Goal: Transaction & Acquisition: Purchase product/service

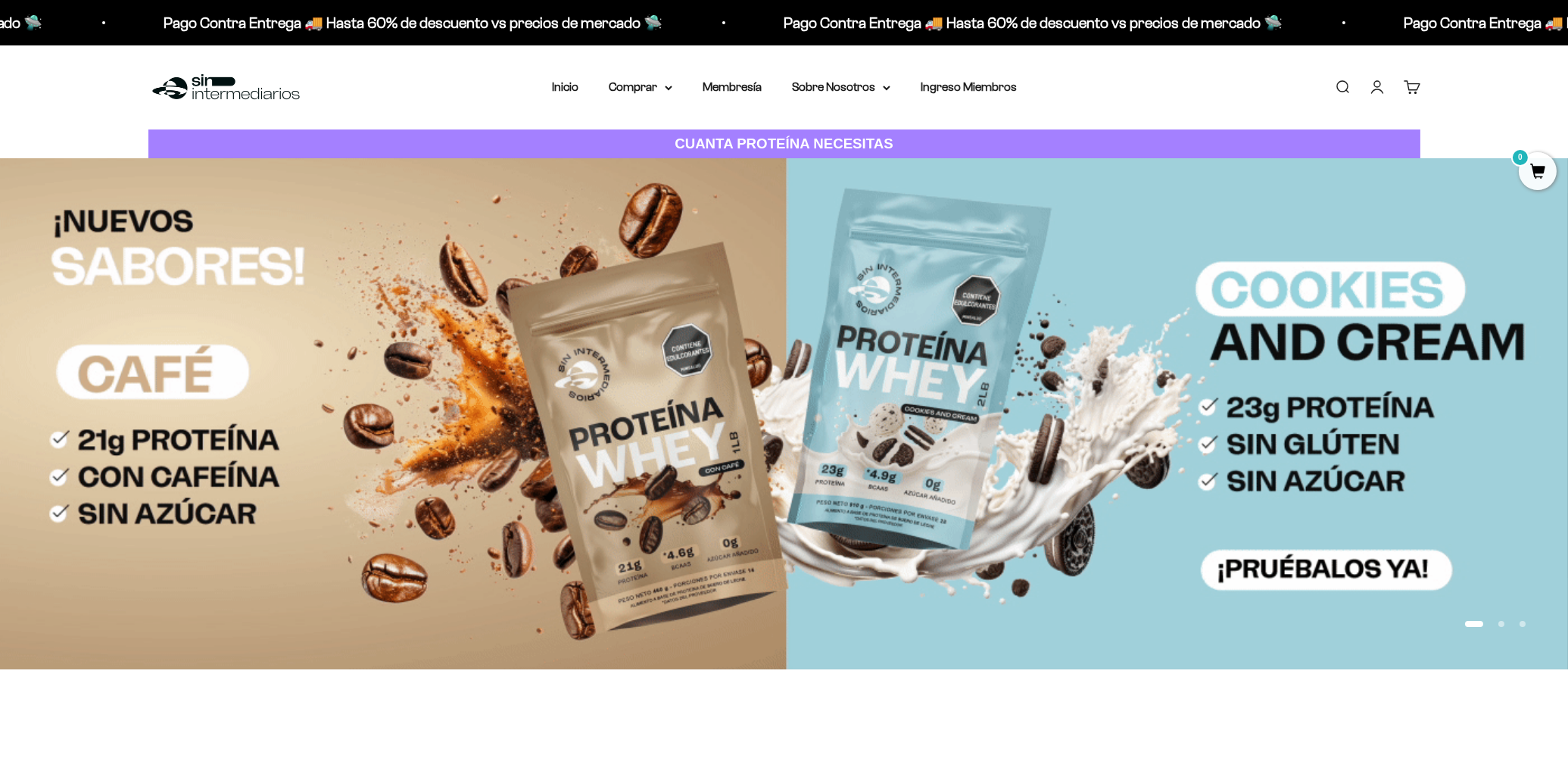
click at [1371, 79] on link "Cuenta" at bounding box center [1377, 87] width 17 height 17
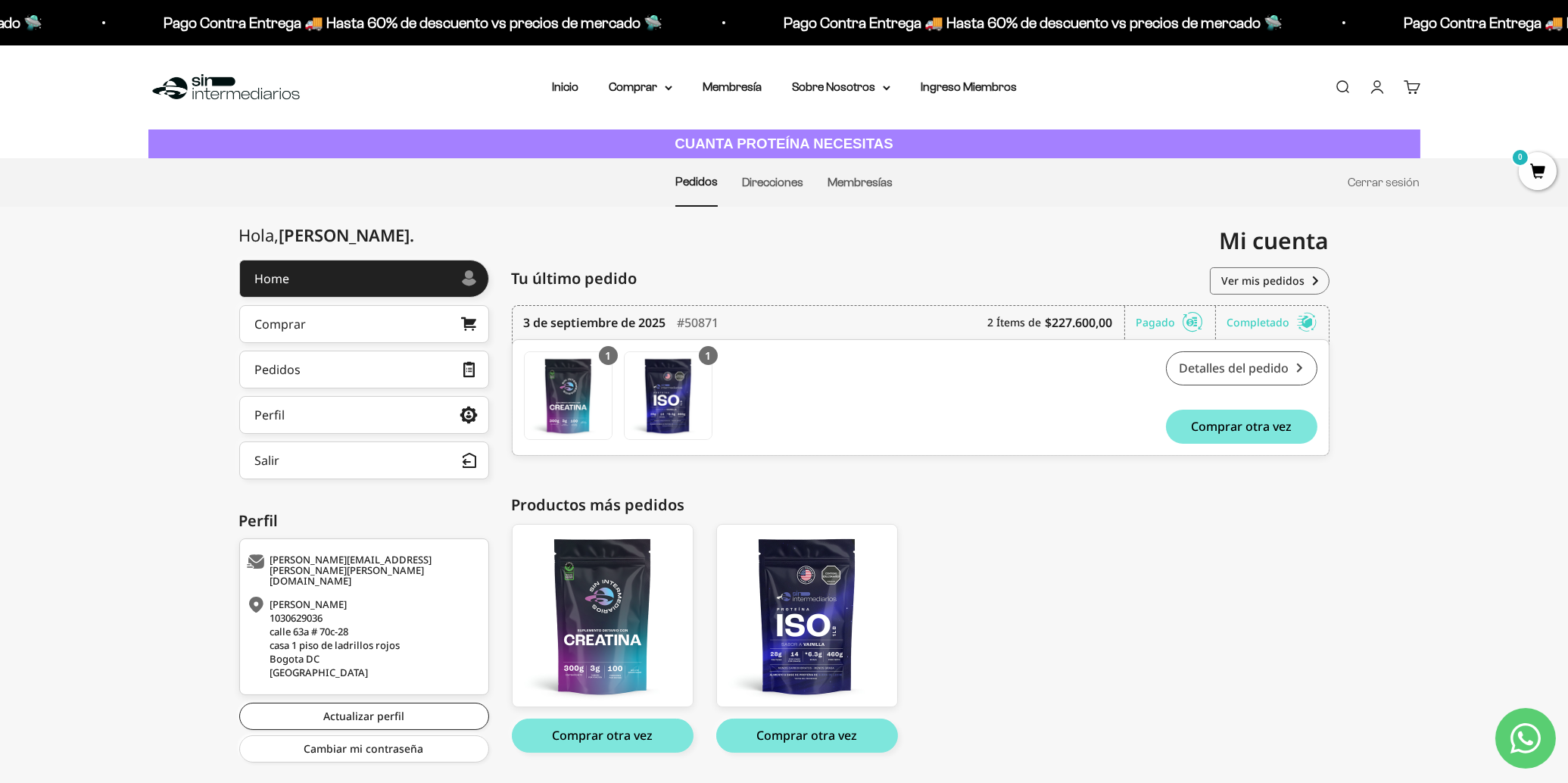
click at [1209, 365] on link "Detalles del pedido" at bounding box center [1242, 369] width 151 height 34
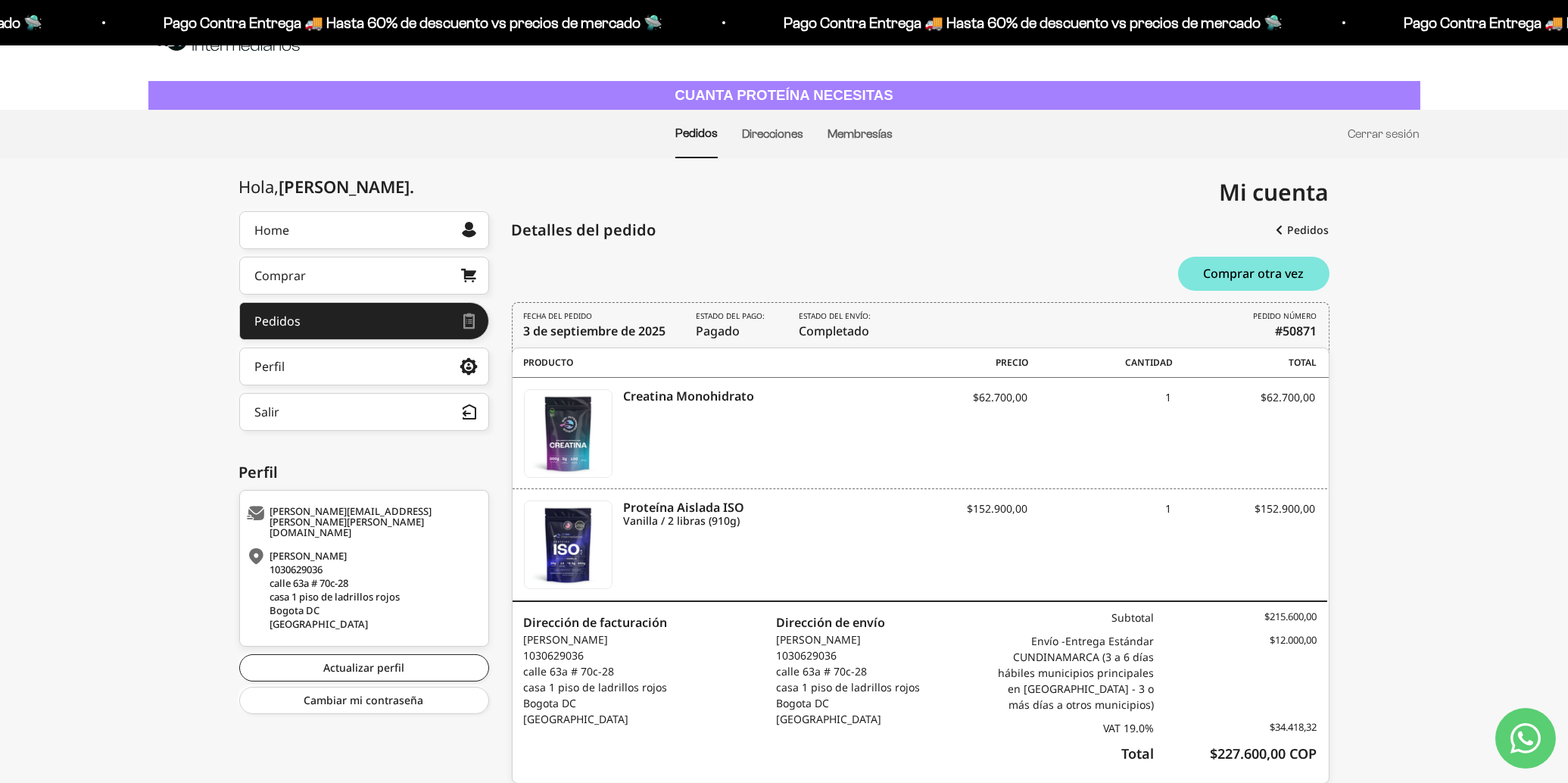
scroll to position [97, 0]
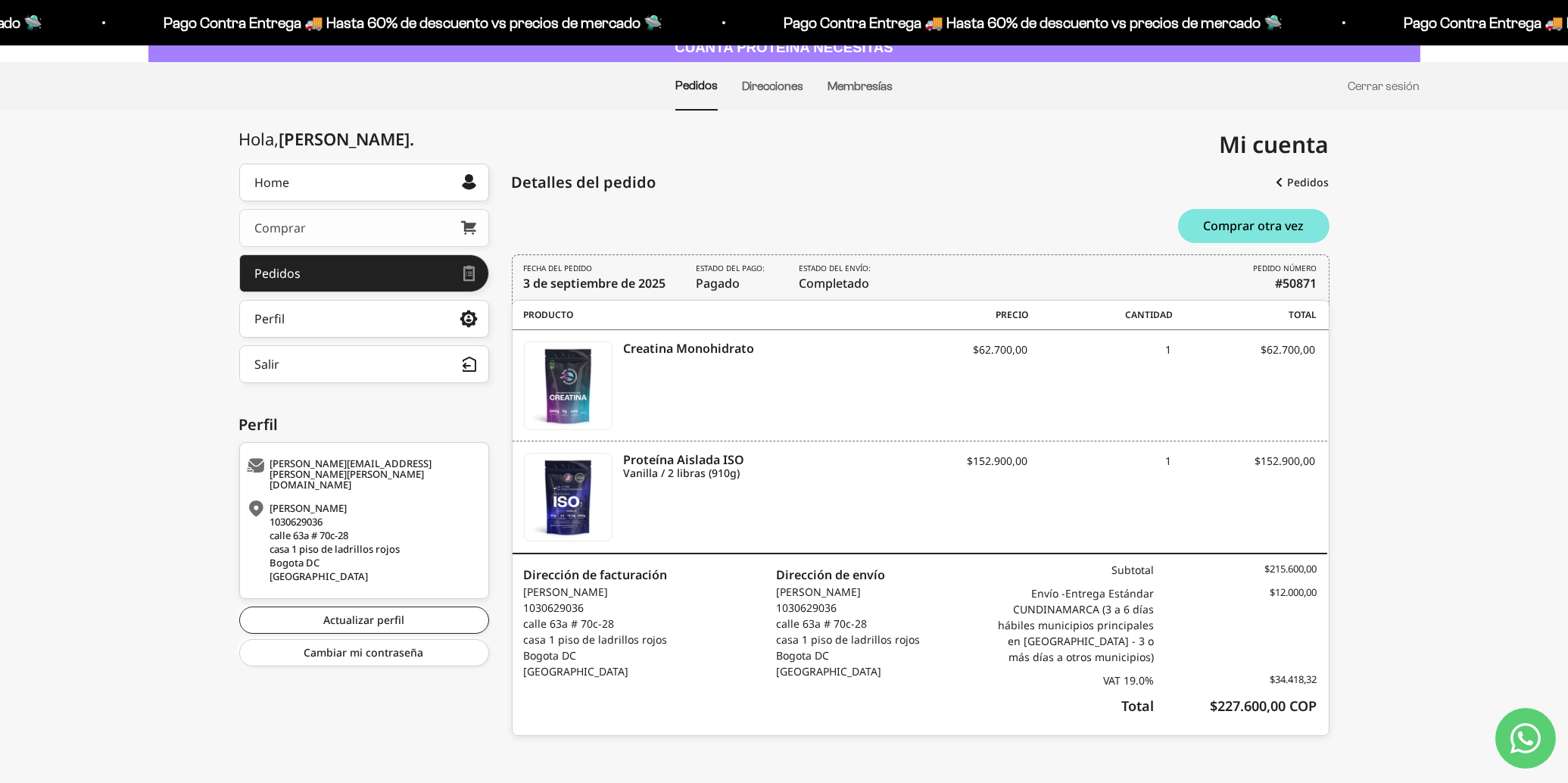
click at [343, 220] on link "Comprar" at bounding box center [364, 228] width 250 height 38
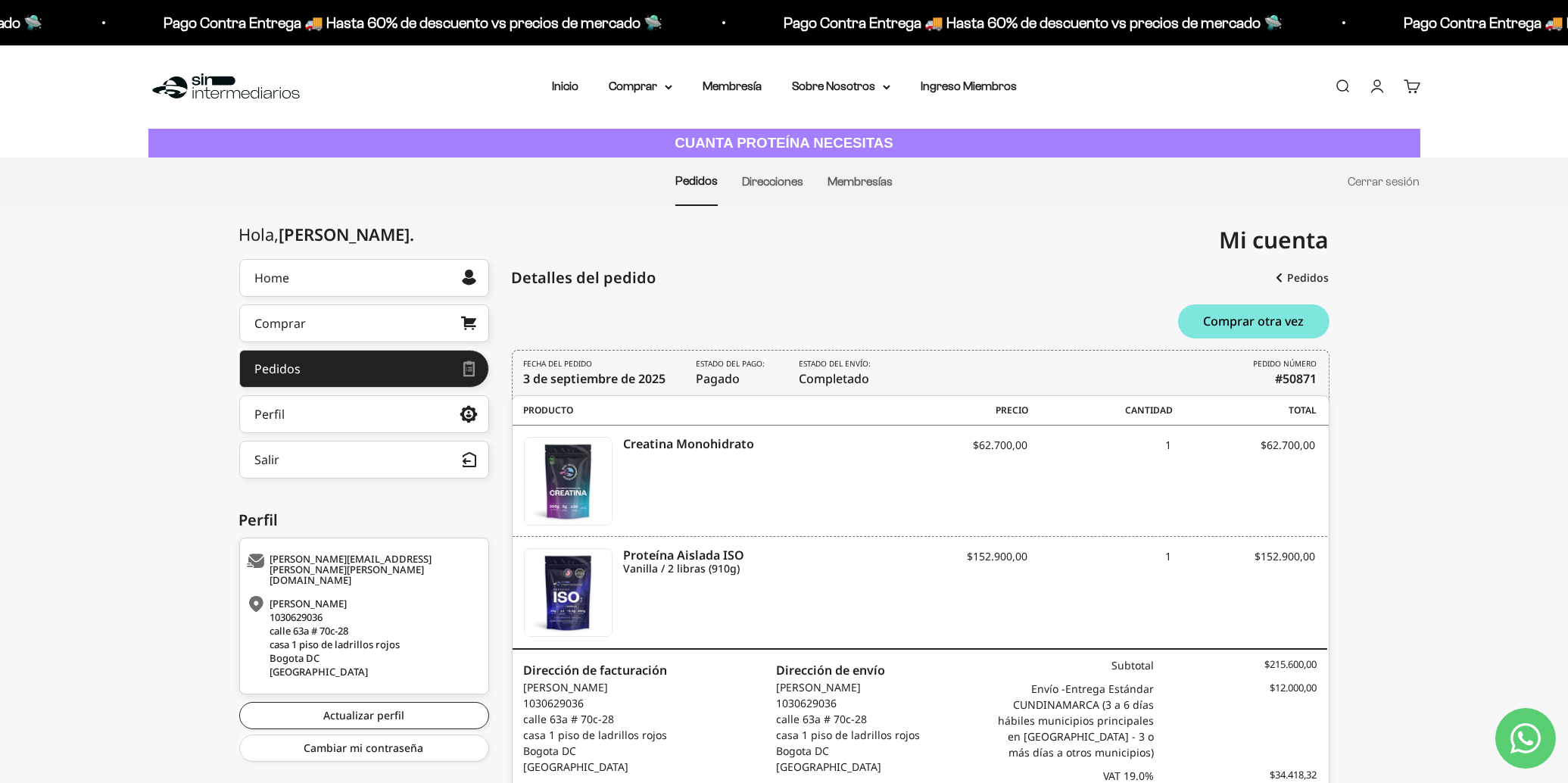
scroll to position [0, 0]
click at [671, 86] on icon at bounding box center [668, 89] width 7 height 5
click at [738, 161] on icon at bounding box center [739, 163] width 3 height 6
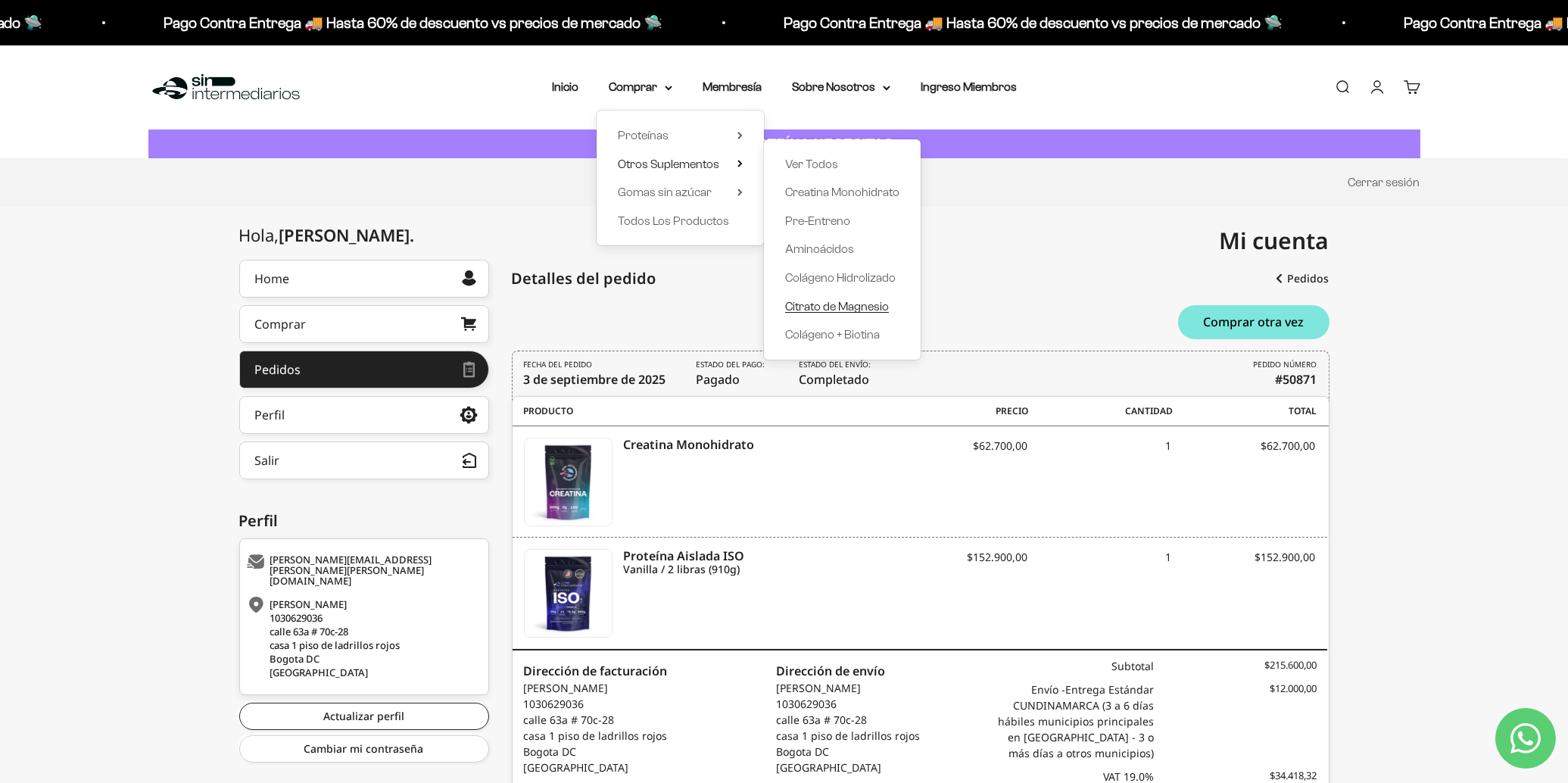
click at [875, 307] on span "Citrato de Magnesio" at bounding box center [837, 306] width 104 height 13
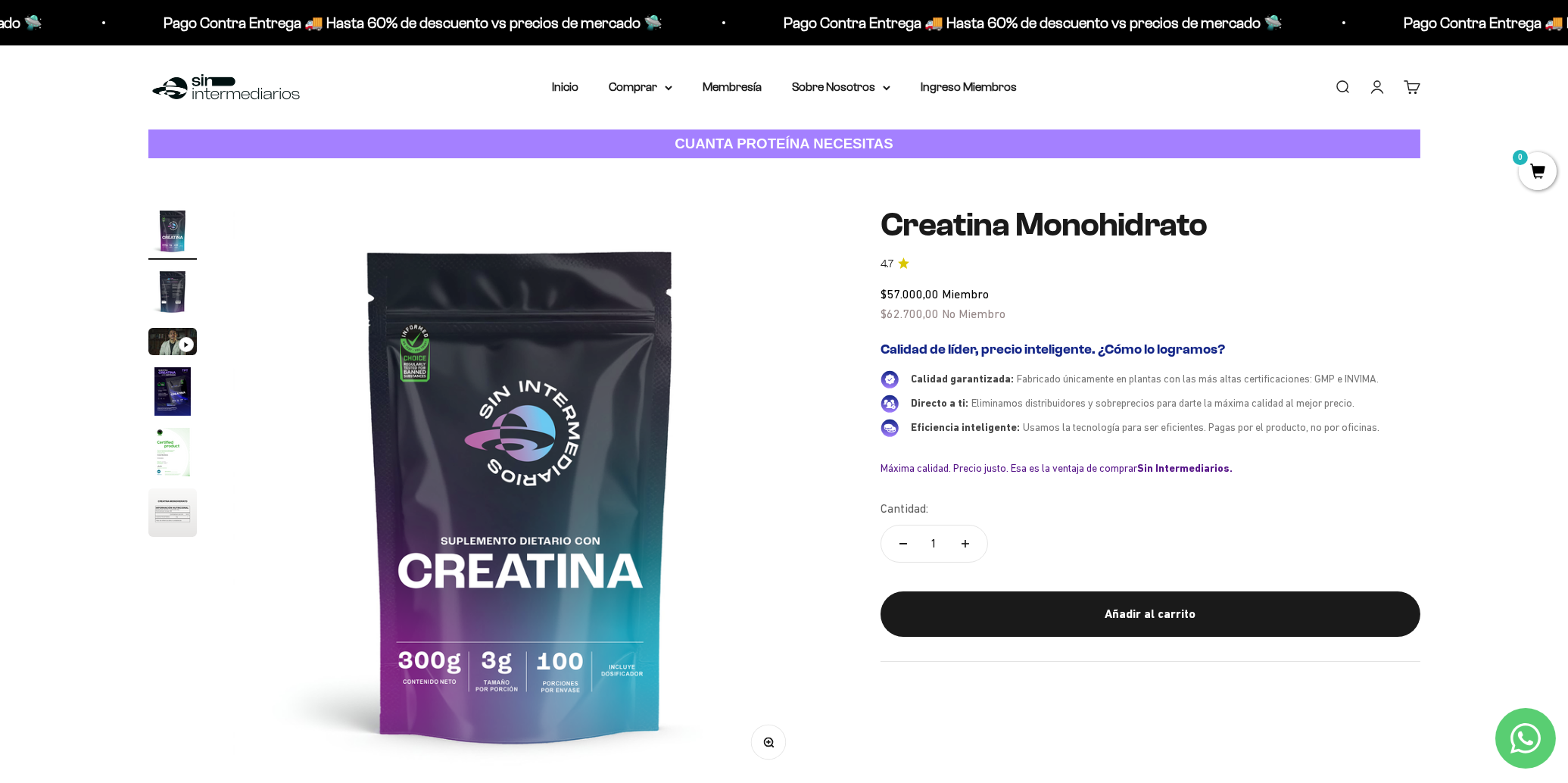
click at [160, 294] on img "Ir al artículo 2" at bounding box center [173, 292] width 48 height 48
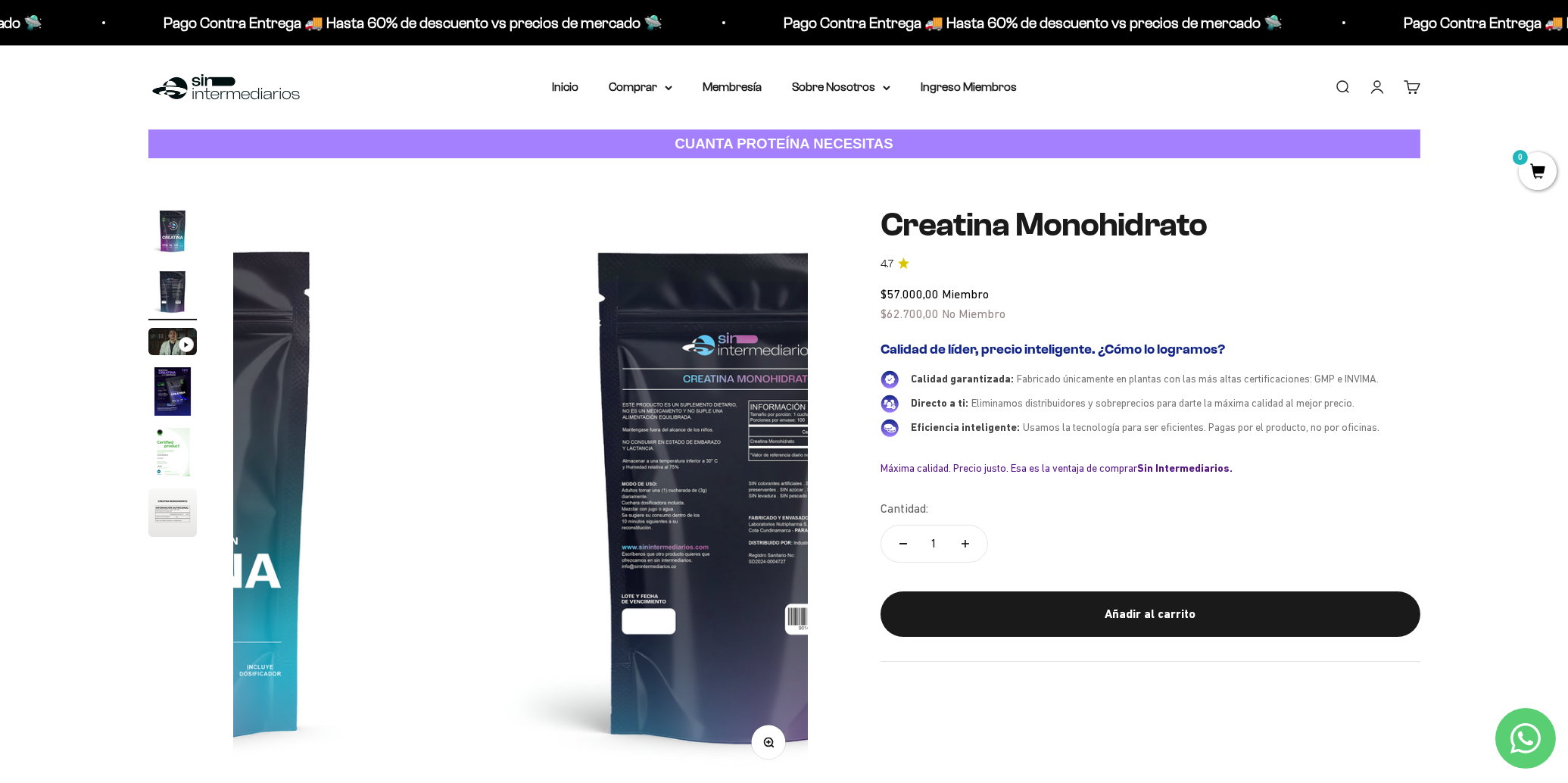
scroll to position [0, 593]
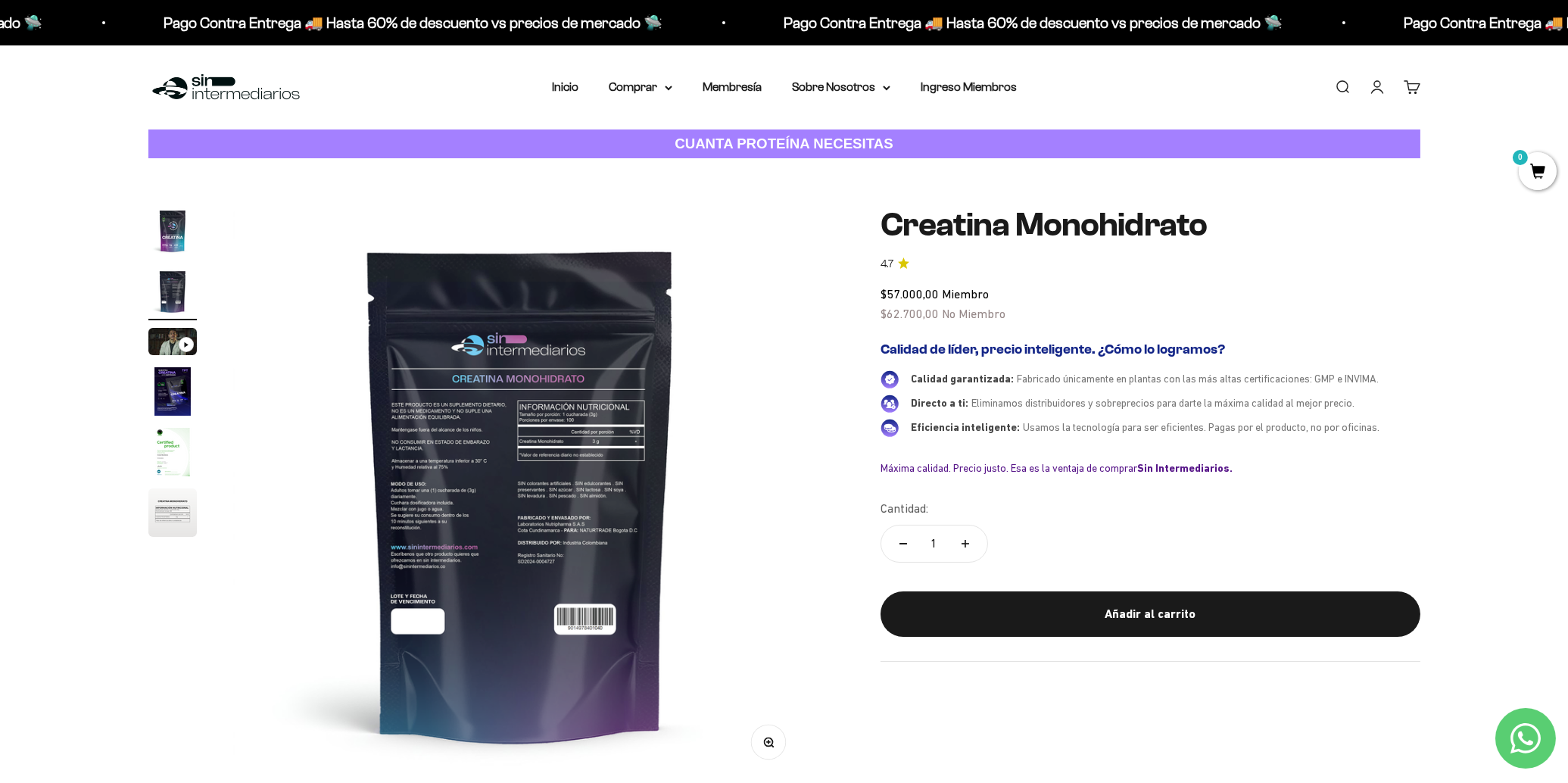
click at [169, 353] on img "Ir al artículo 3" at bounding box center [173, 342] width 48 height 27
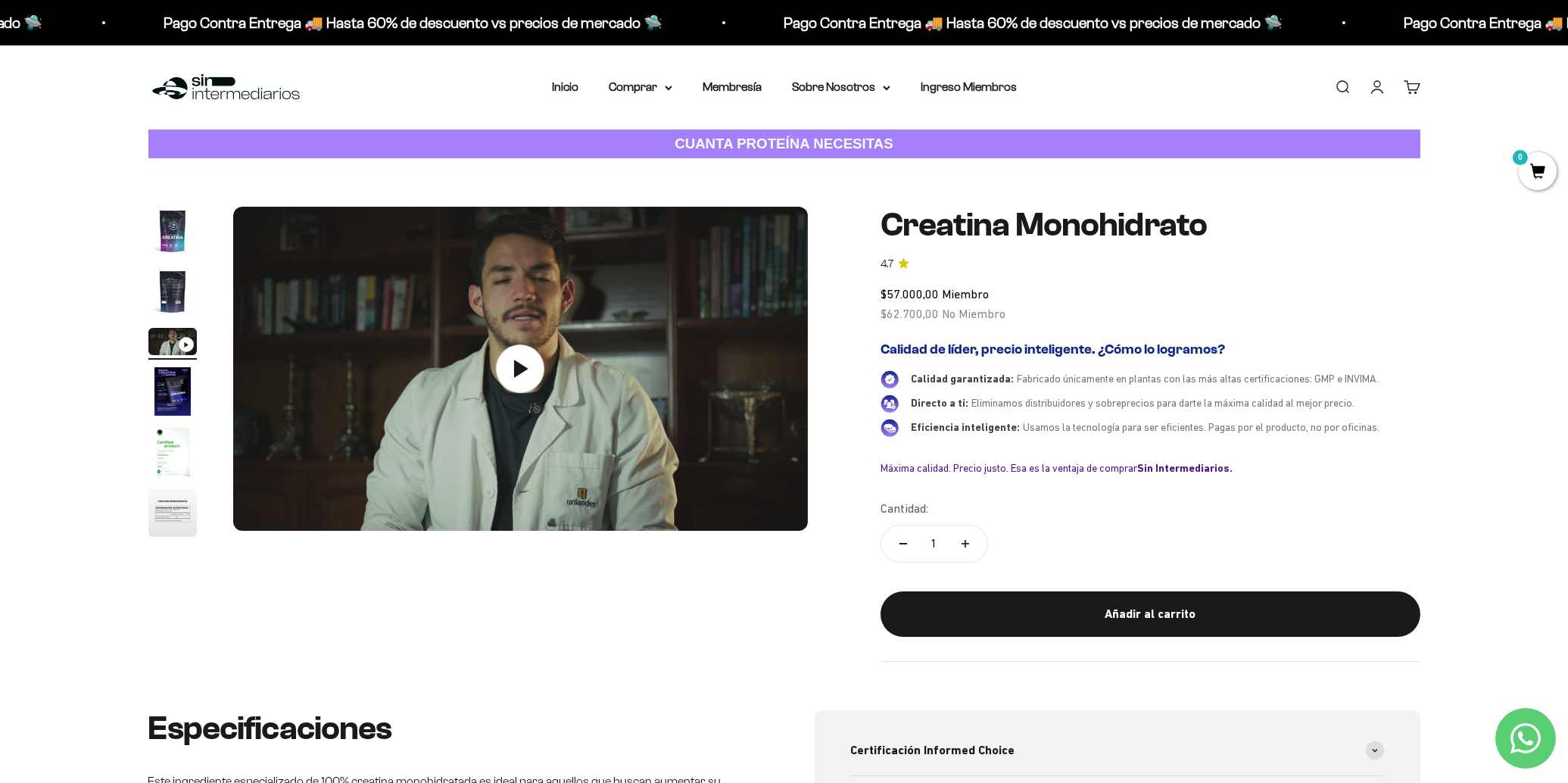
click at [170, 385] on img "Ir al artículo 4" at bounding box center [173, 392] width 48 height 48
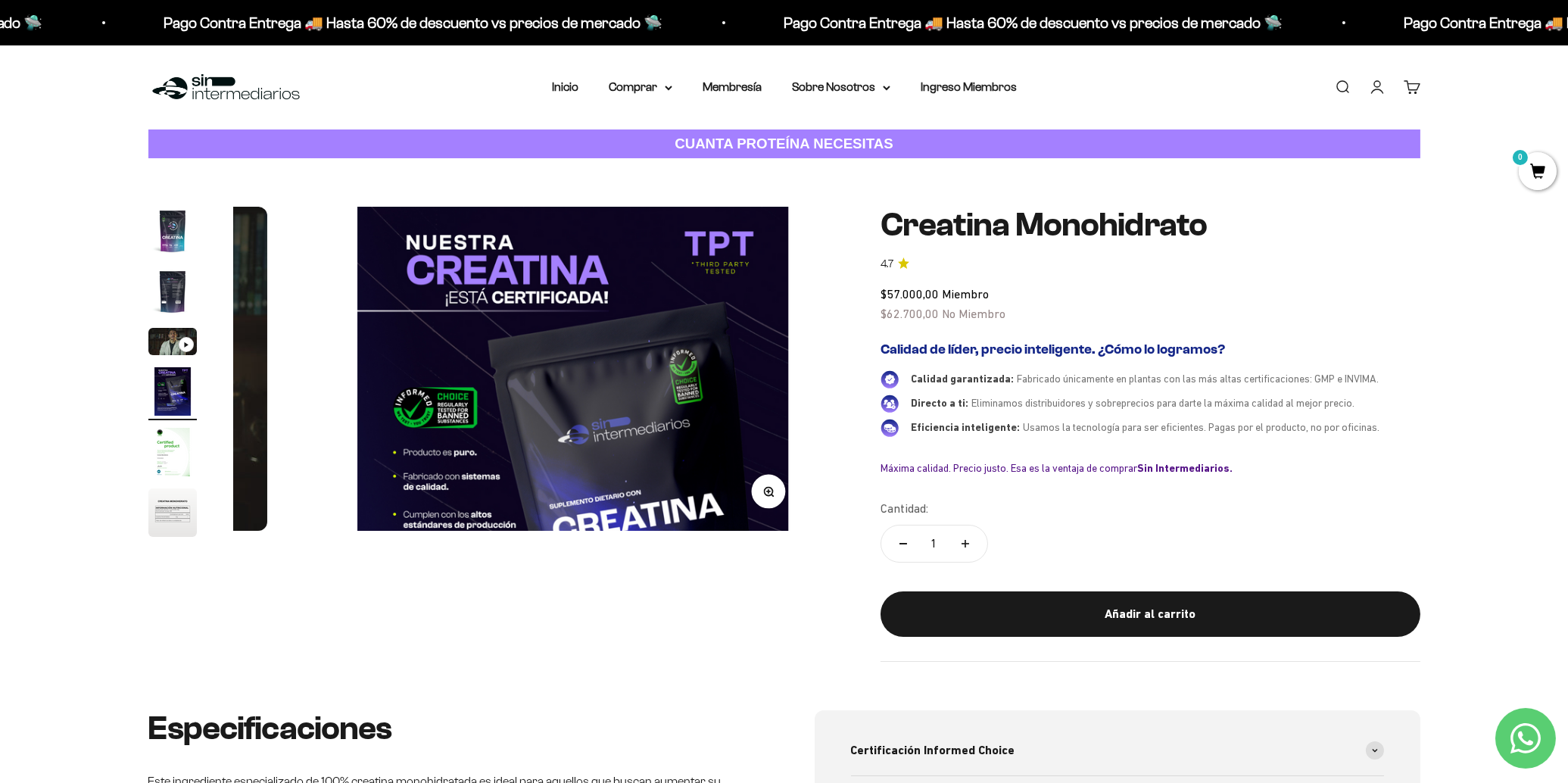
scroll to position [0, 1779]
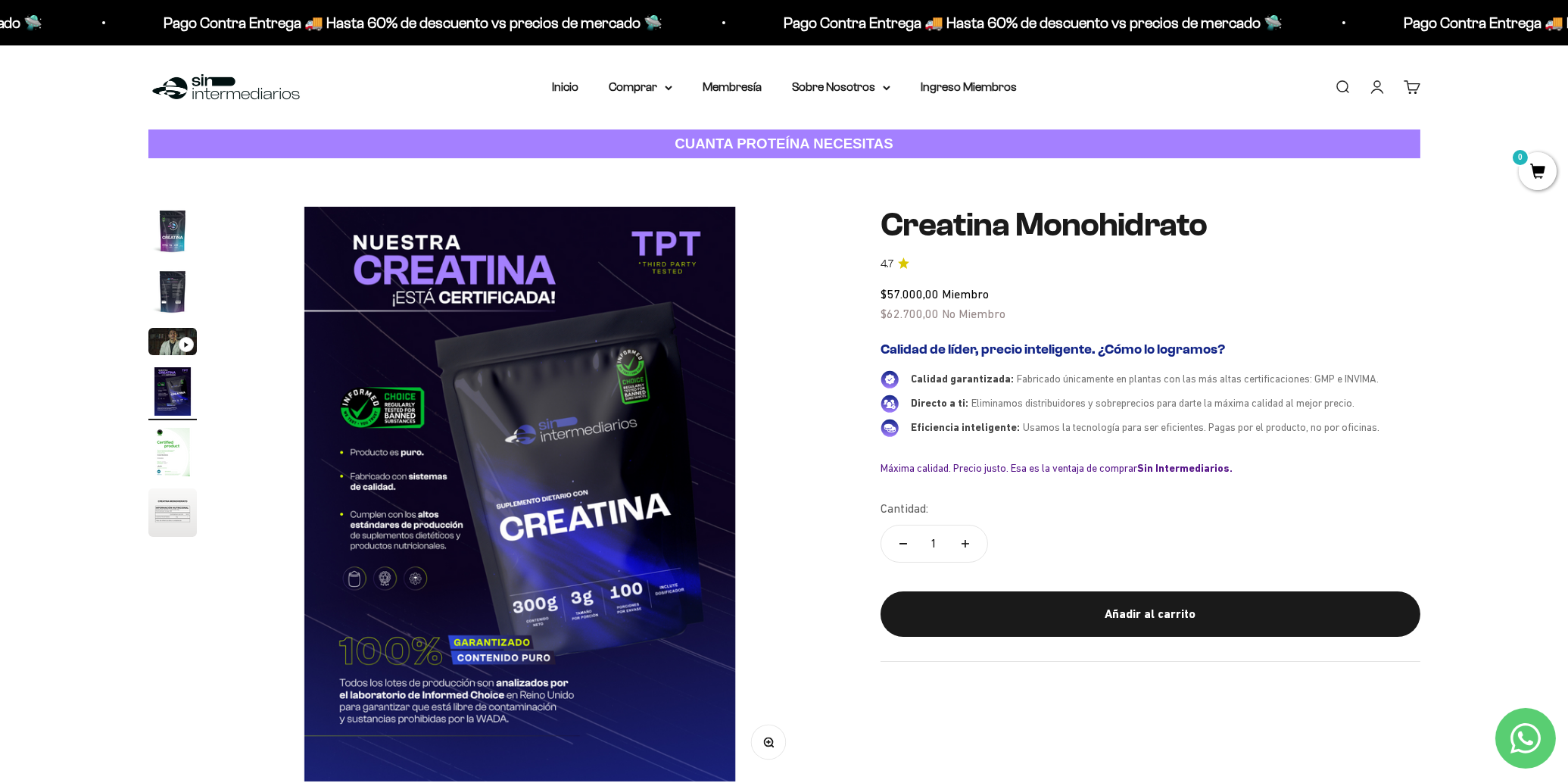
click at [585, 608] on img at bounding box center [520, 494] width 575 height 575
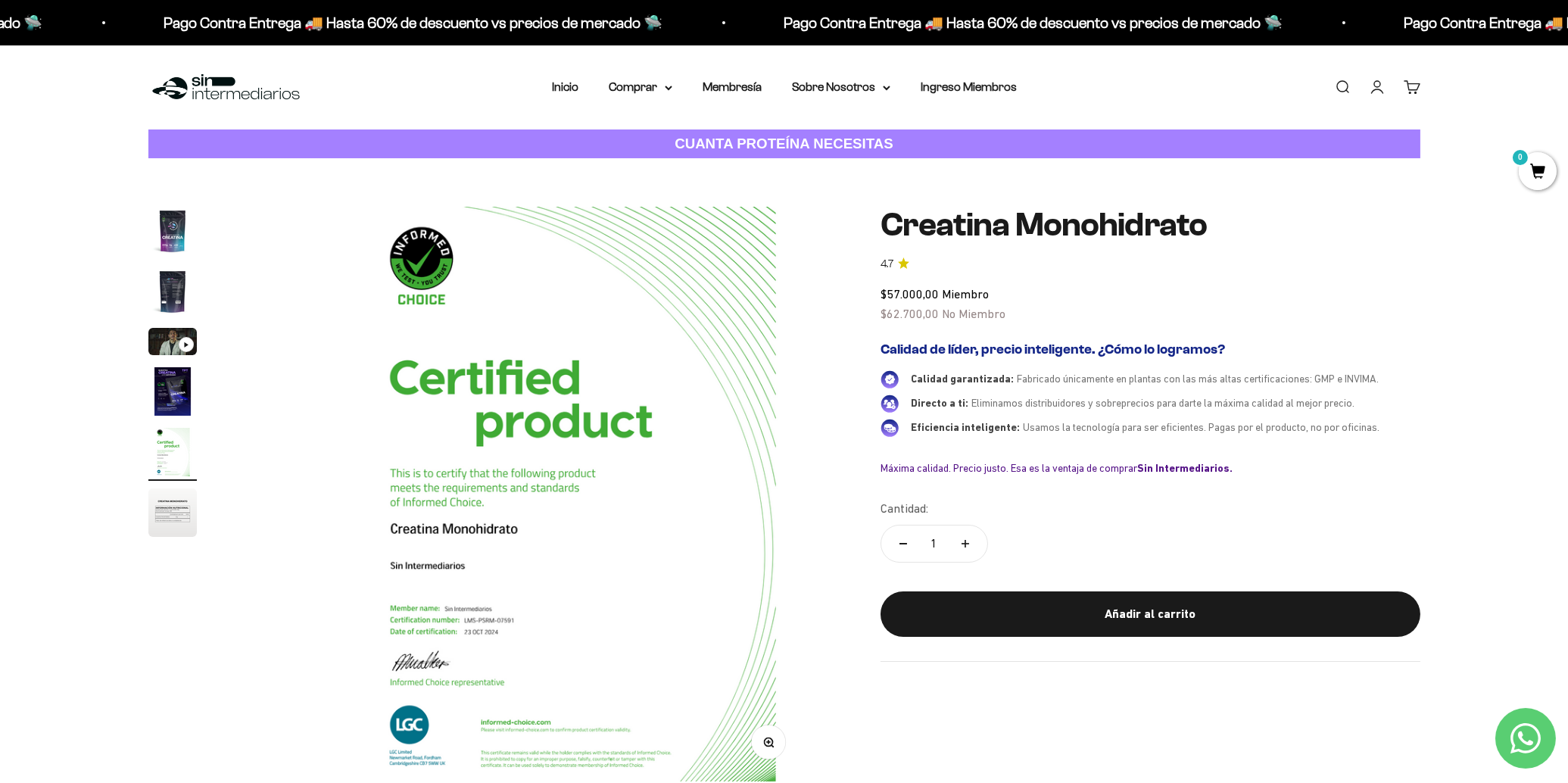
scroll to position [0, 2372]
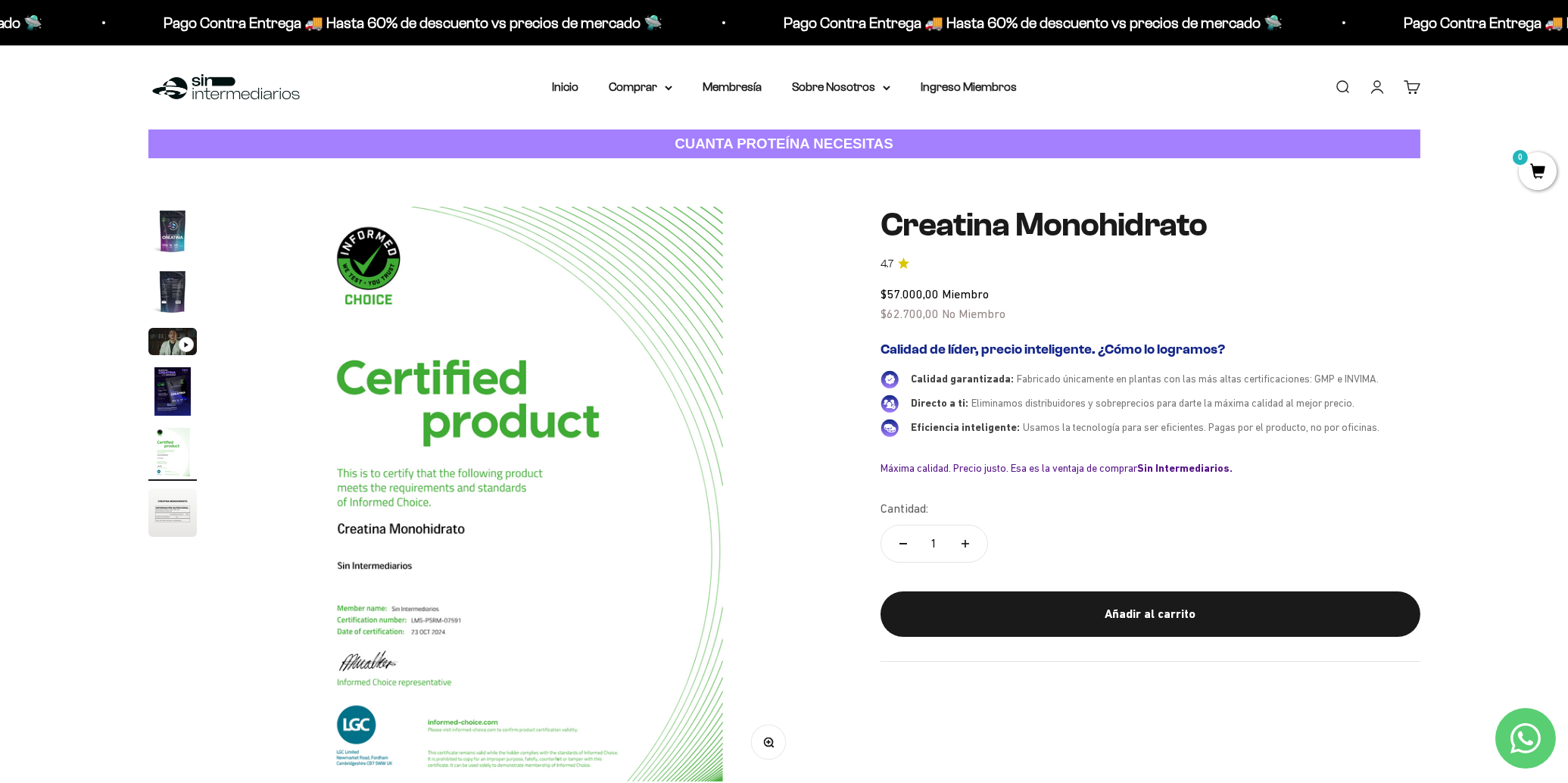
click at [170, 285] on img "Ir al artículo 2" at bounding box center [173, 292] width 48 height 48
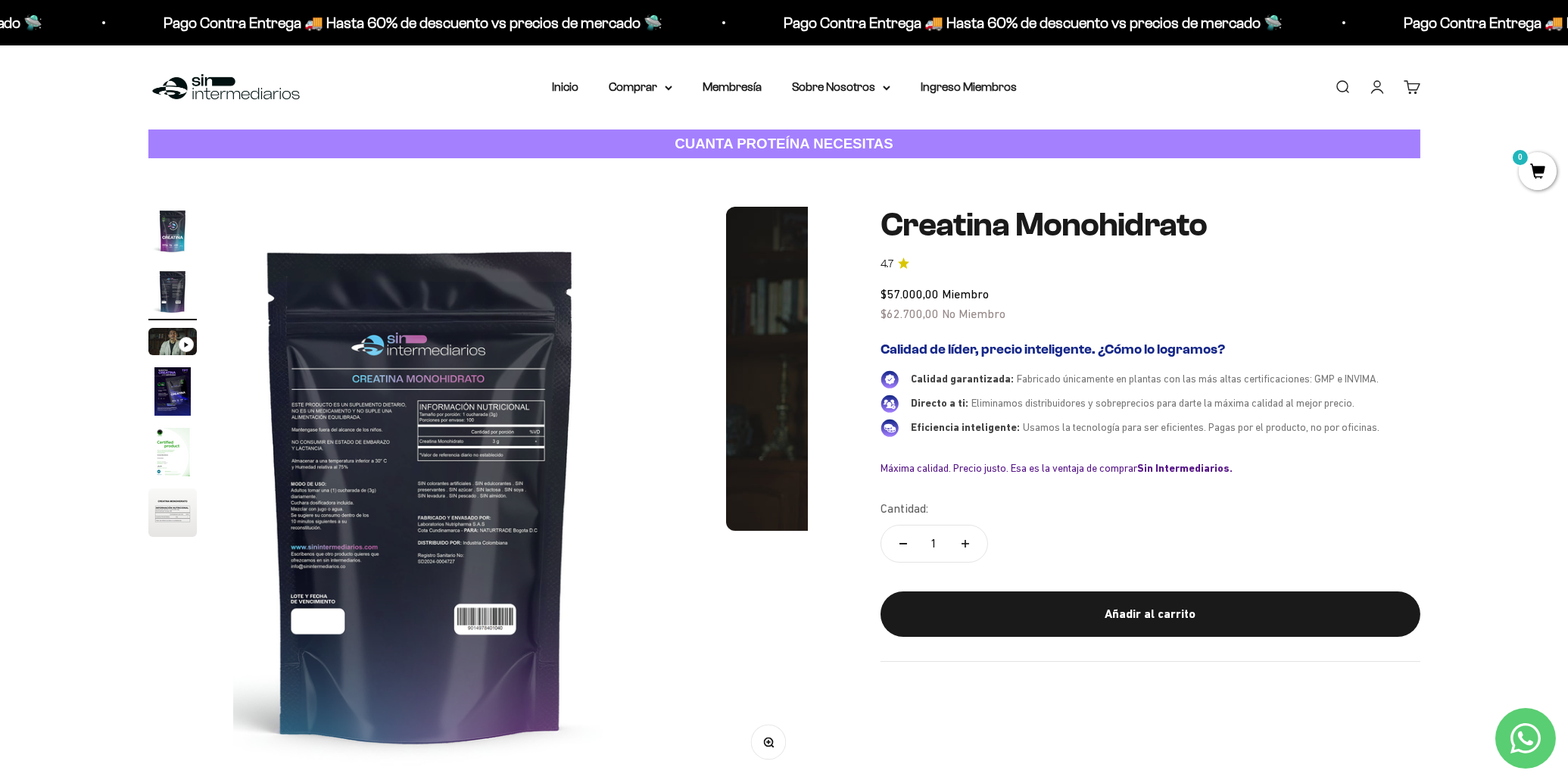
scroll to position [0, 593]
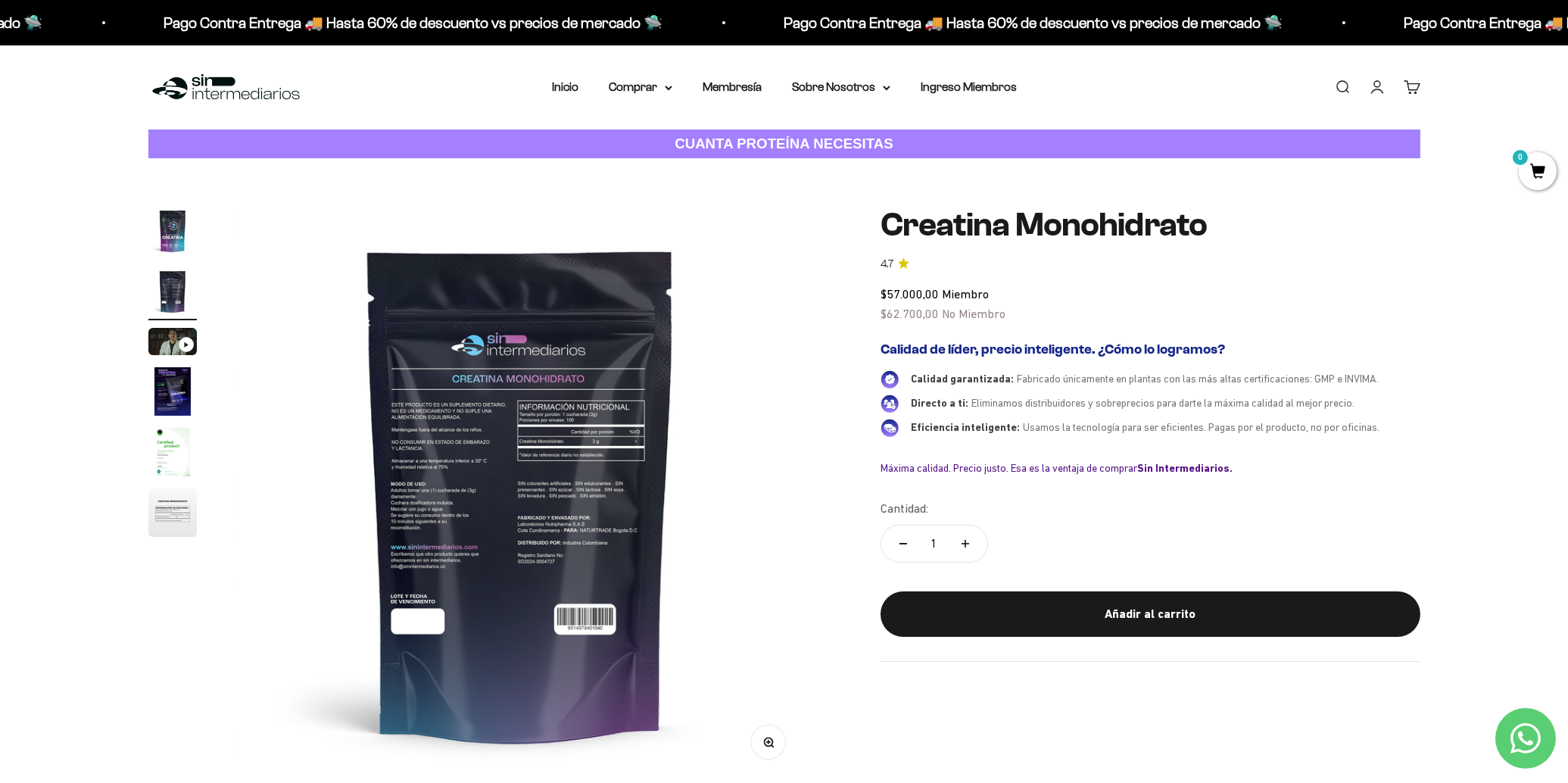
click at [176, 224] on img "Ir al artículo 1" at bounding box center [173, 231] width 48 height 48
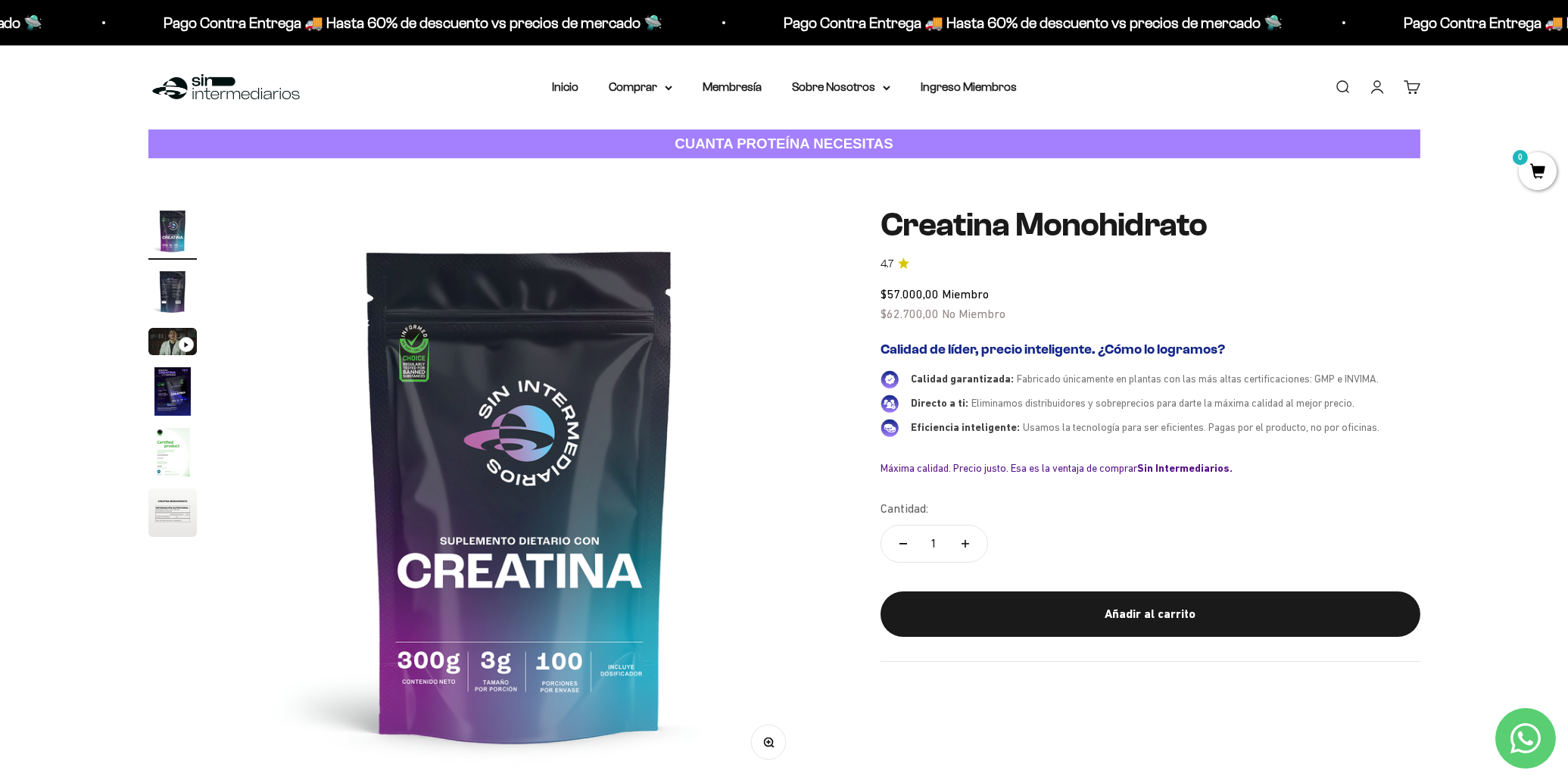
scroll to position [0, 0]
drag, startPoint x: 630, startPoint y: 525, endPoint x: 686, endPoint y: 608, distance: 100.1
click at [686, 608] on img at bounding box center [521, 494] width 575 height 575
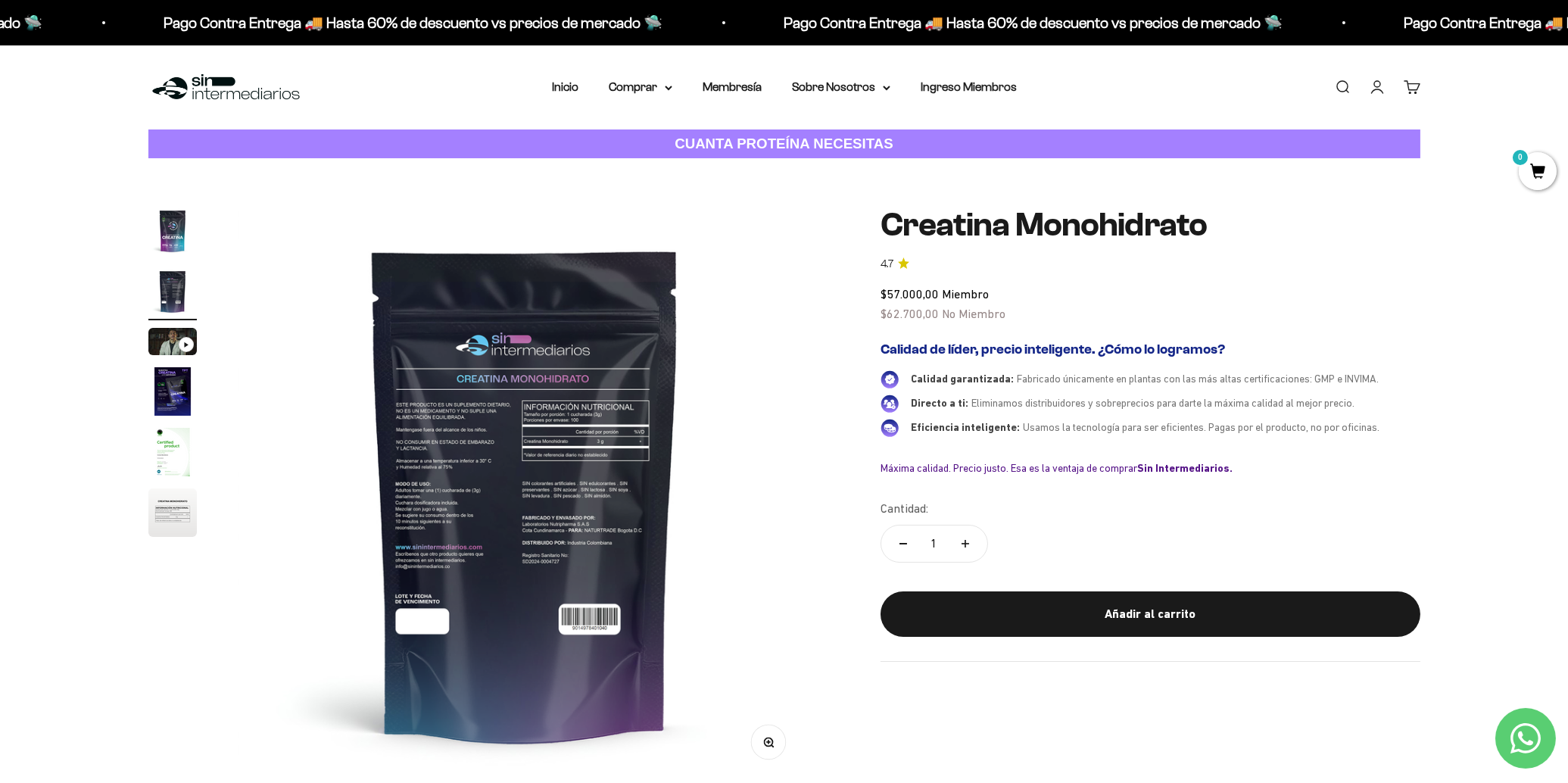
scroll to position [0, 593]
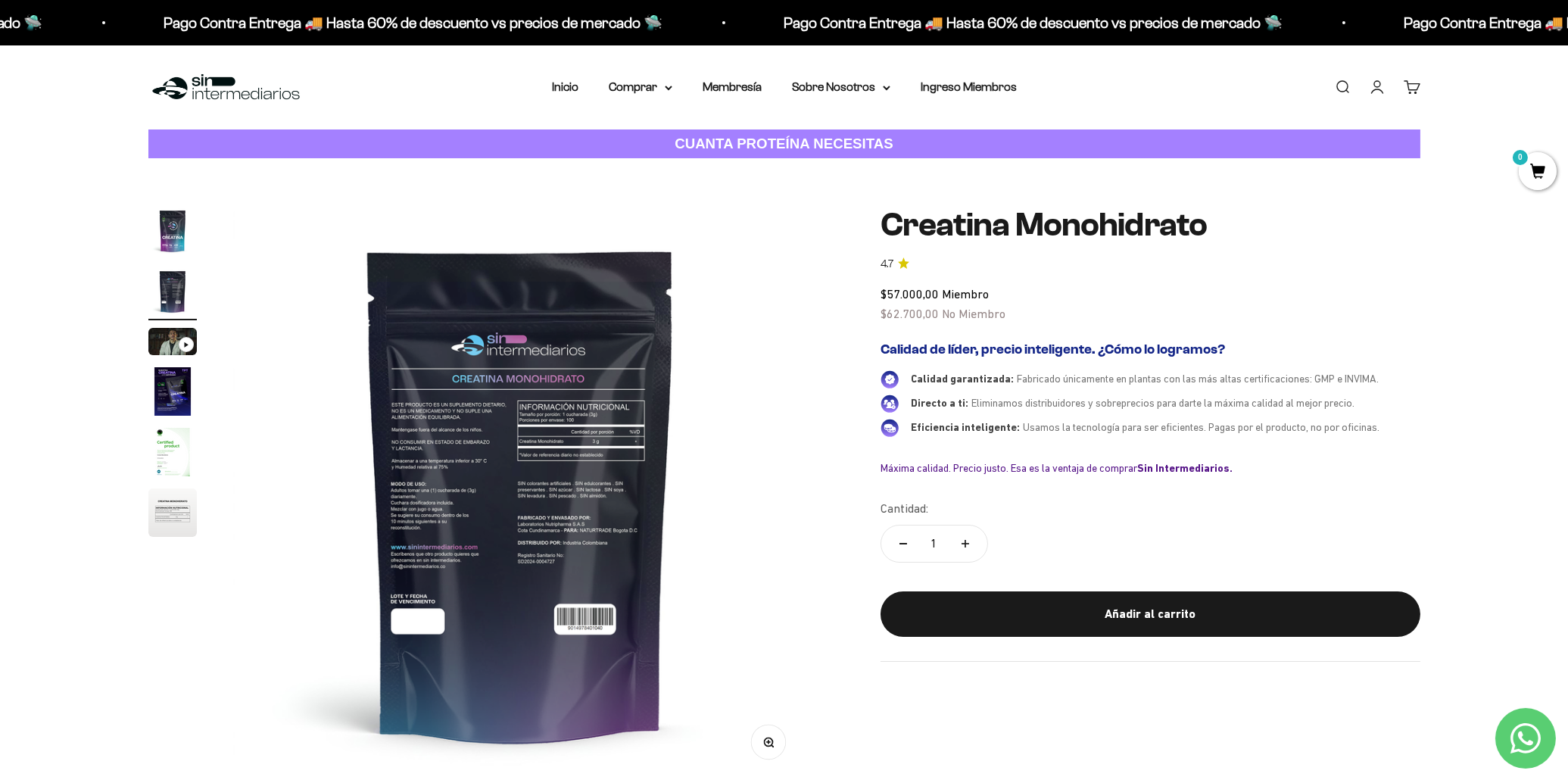
click at [165, 393] on img "Ir al artículo 4" at bounding box center [173, 392] width 48 height 48
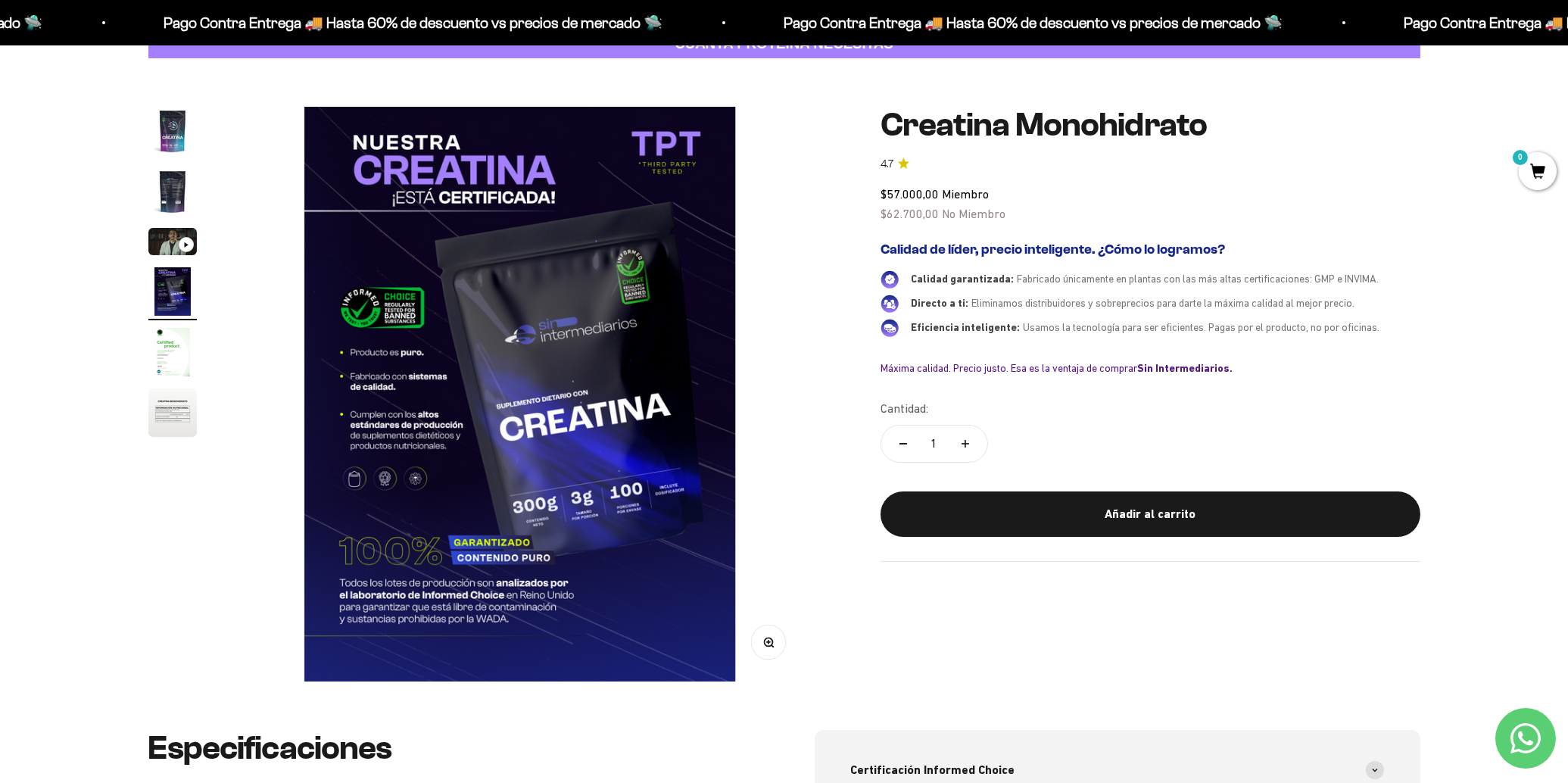
scroll to position [0, 0]
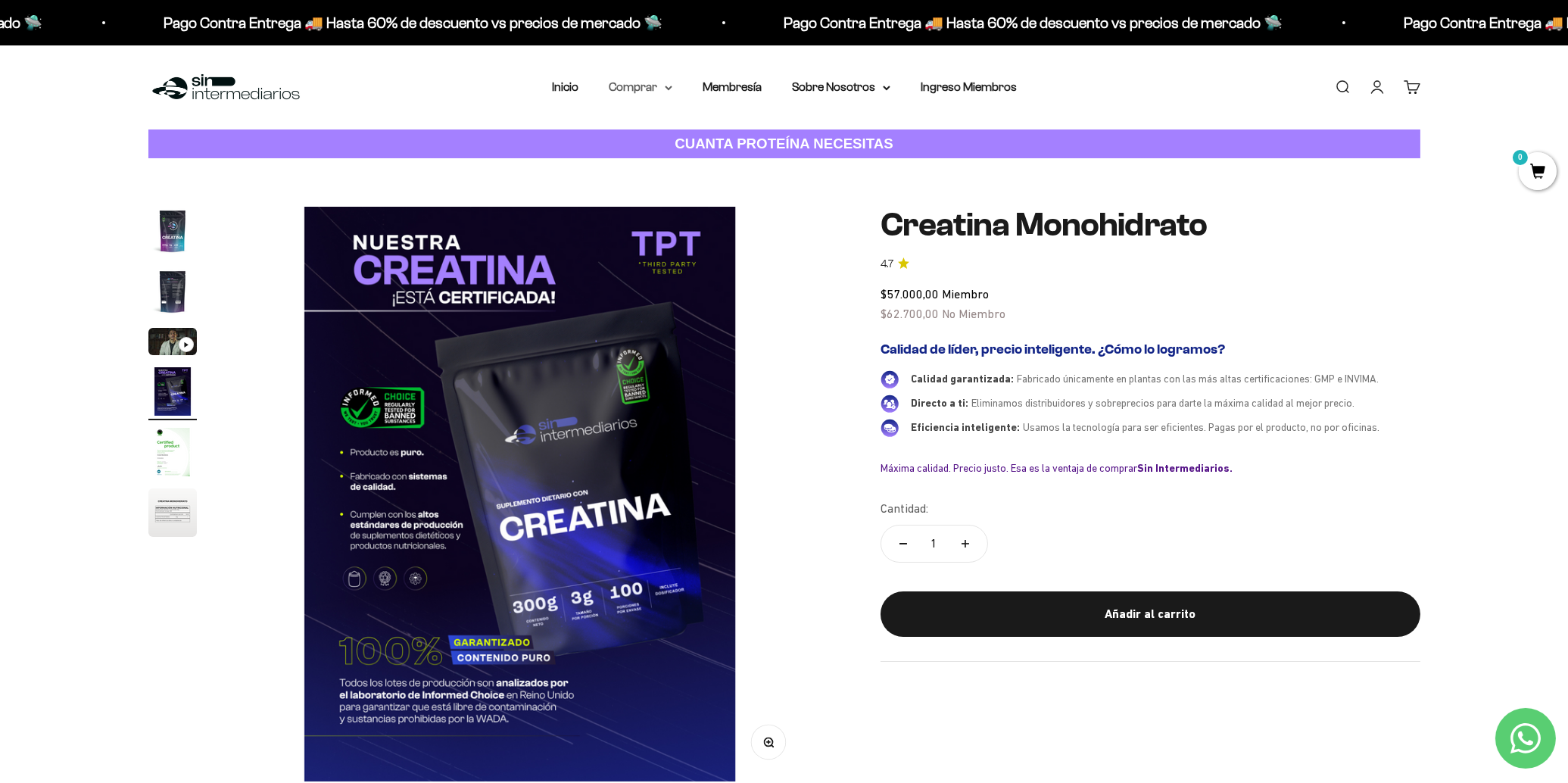
click at [656, 89] on summary "Comprar" at bounding box center [640, 87] width 64 height 20
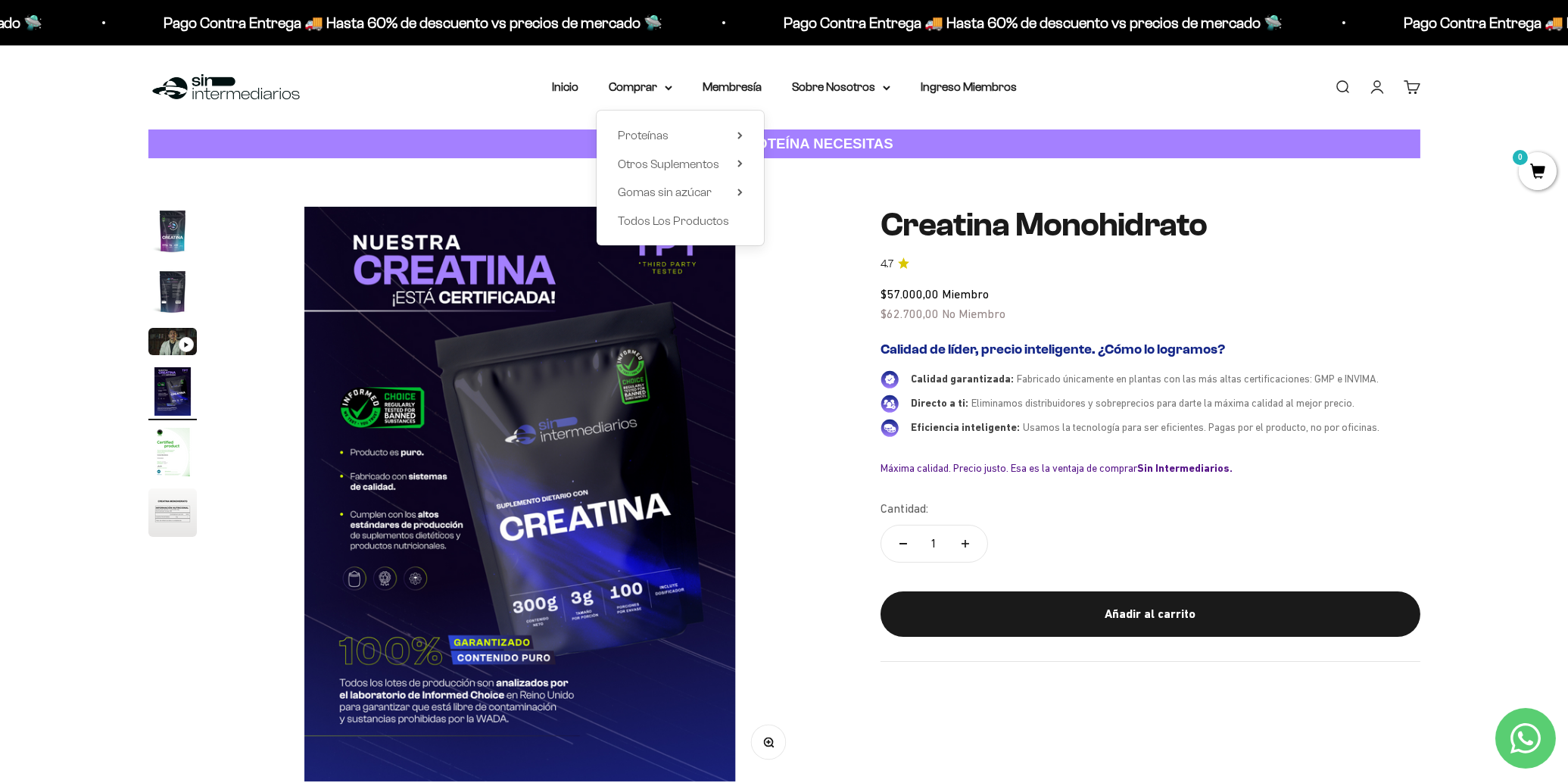
click at [742, 132] on div "Proteínas Ver Todos Whey Iso Vegan Shaker" at bounding box center [680, 178] width 167 height 135
click at [740, 135] on icon at bounding box center [739, 135] width 3 height 6
click at [805, 195] on link "Iso" at bounding box center [818, 192] width 65 height 20
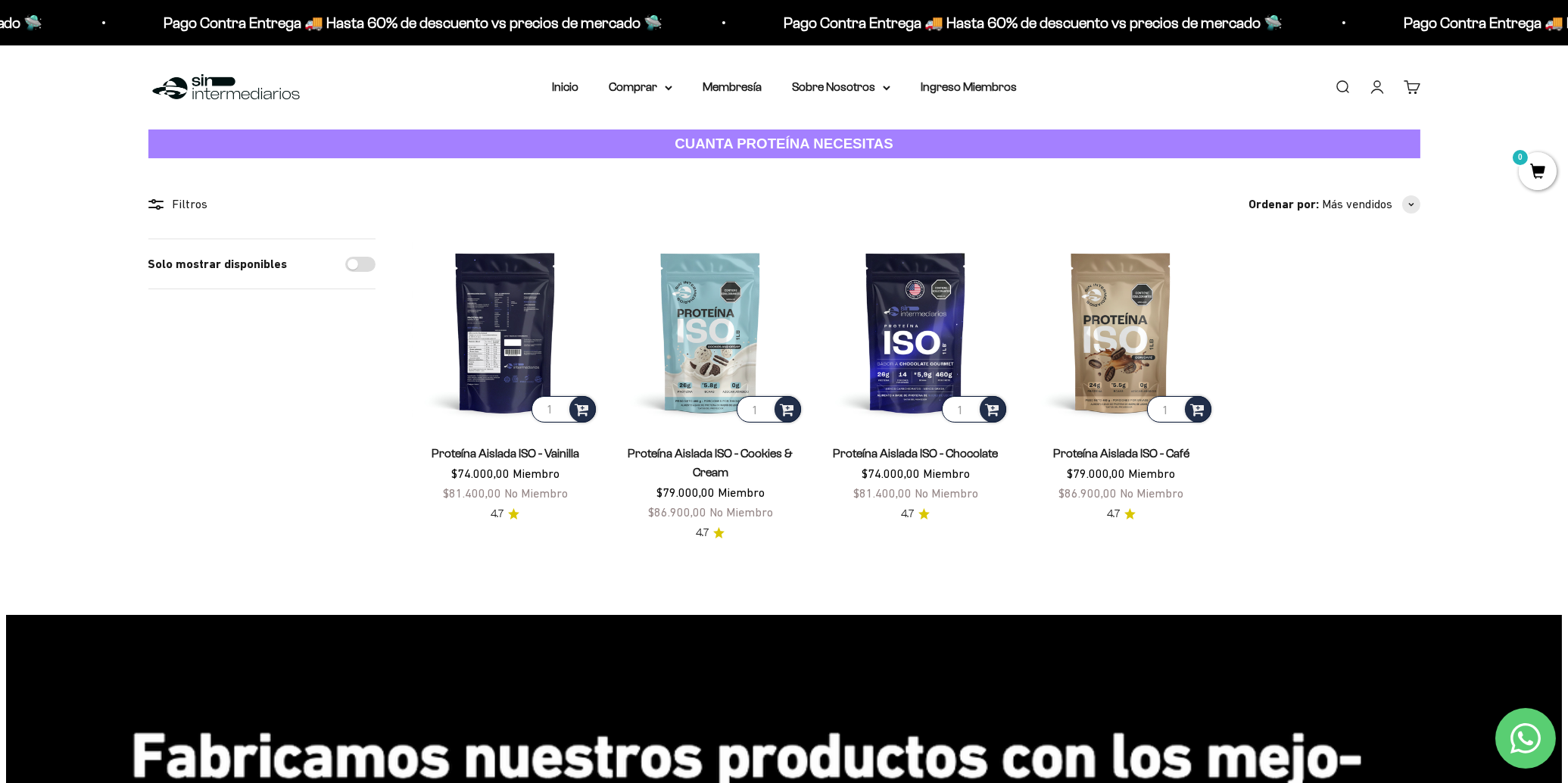
click at [533, 309] on img at bounding box center [505, 332] width 187 height 187
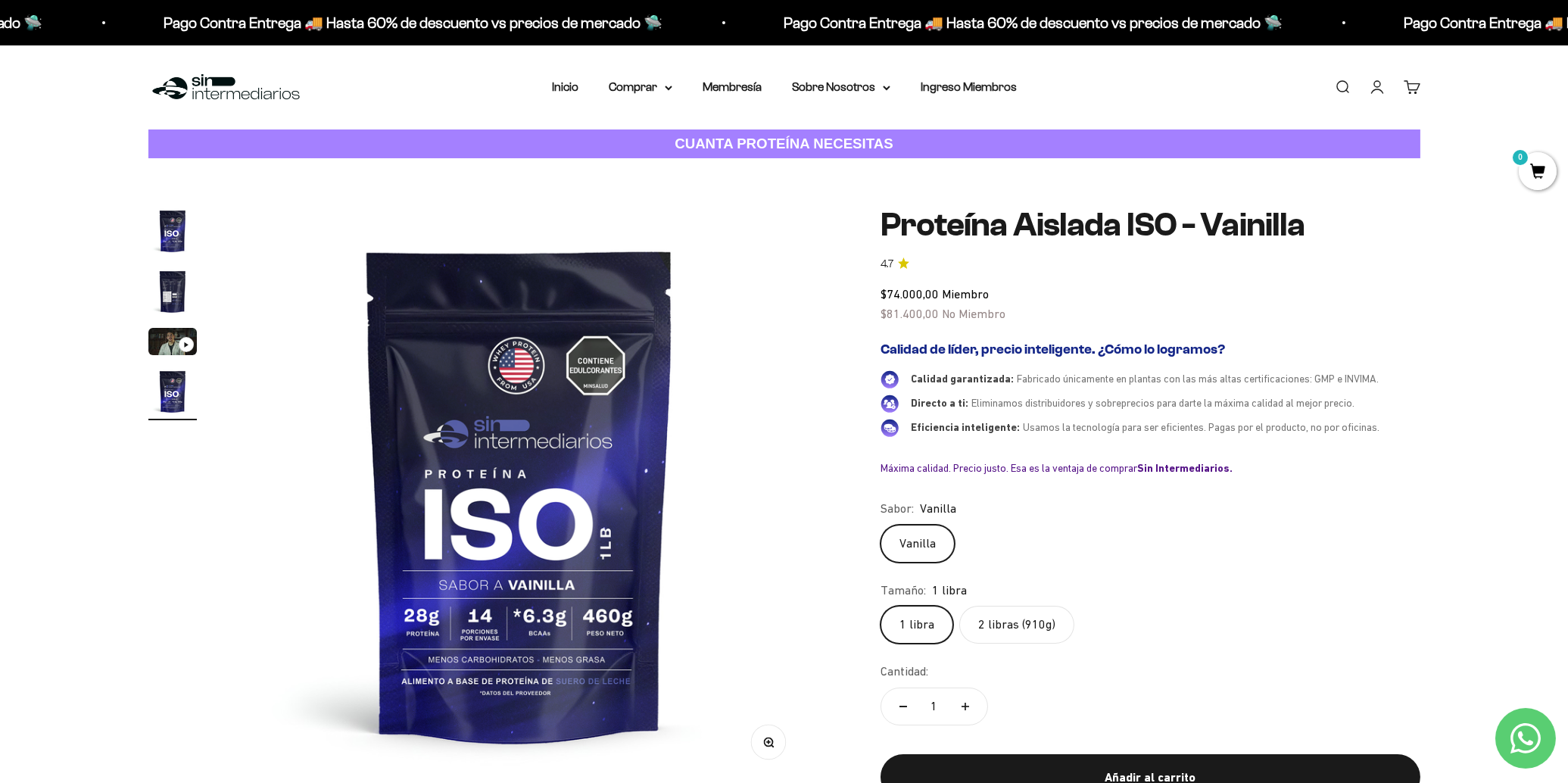
click at [1017, 624] on label "2 libras (910g)" at bounding box center [1017, 625] width 115 height 38
click at [881, 606] on input "2 libras (910g)" at bounding box center [880, 605] width 1 height 1
click at [670, 89] on icon at bounding box center [668, 89] width 7 height 5
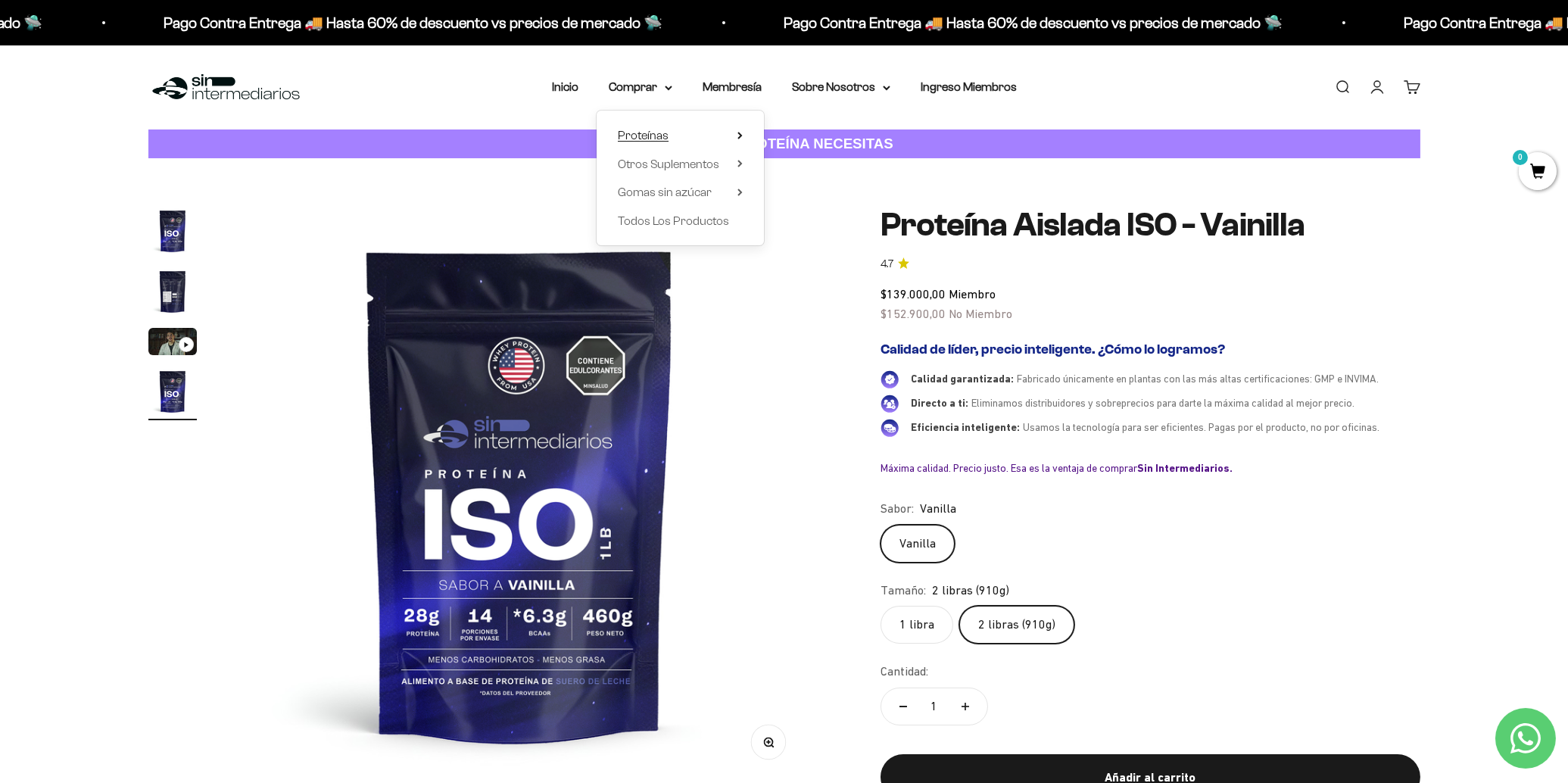
click at [738, 132] on icon at bounding box center [739, 135] width 3 height 6
click at [174, 292] on img "Ir al artículo 2" at bounding box center [173, 292] width 48 height 48
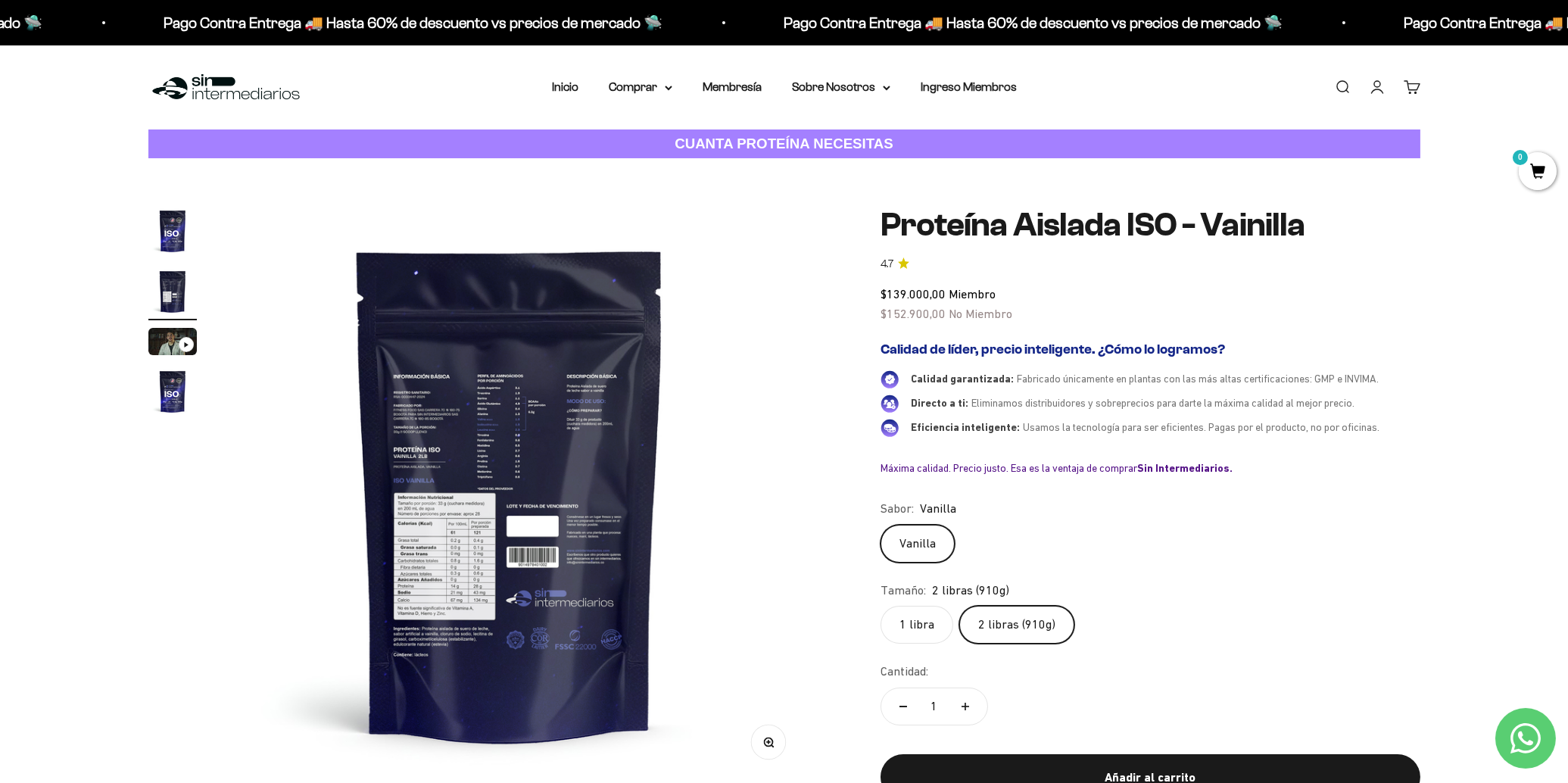
scroll to position [0, 593]
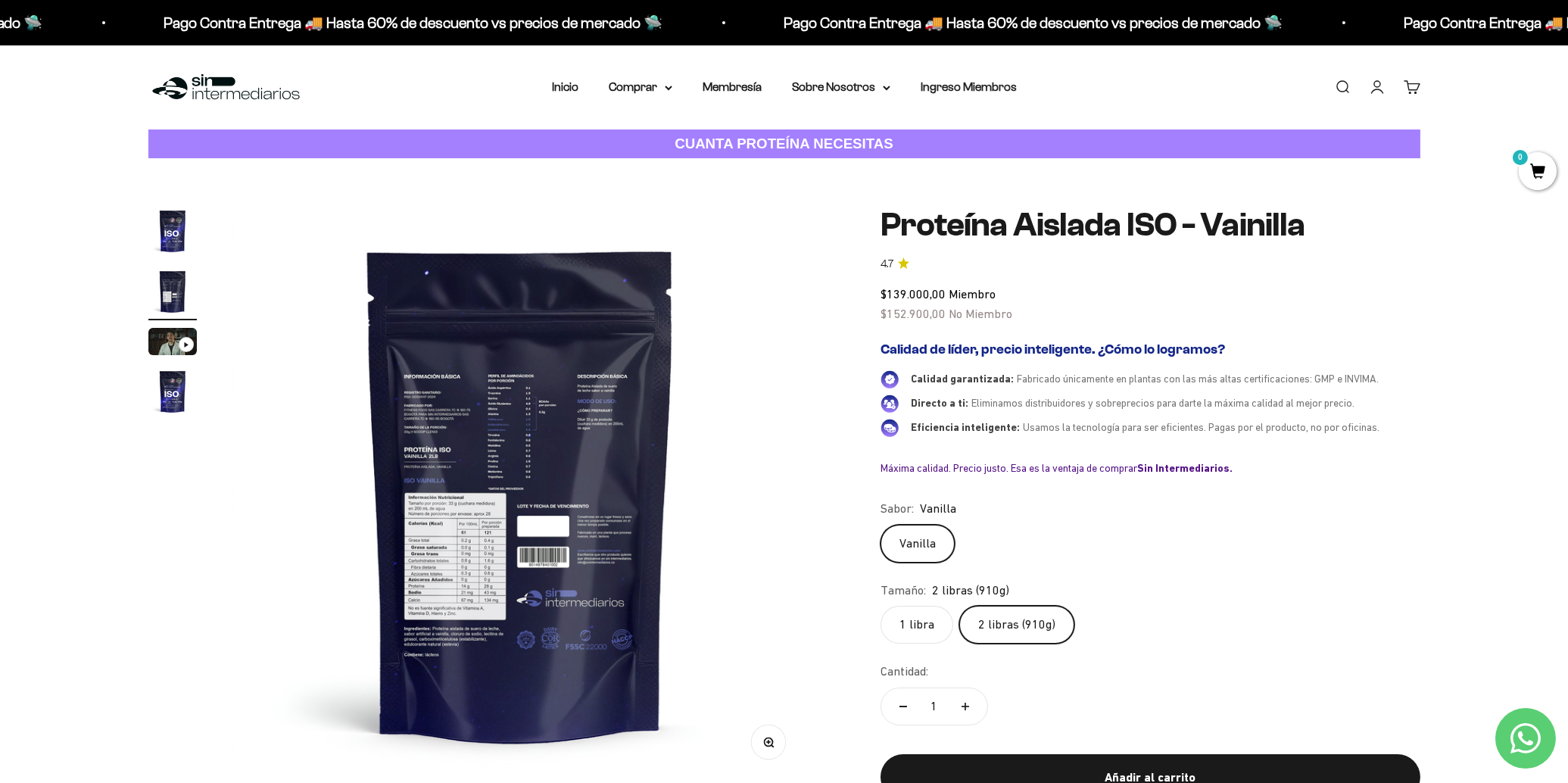
click at [769, 750] on button "Zoom" at bounding box center [768, 743] width 34 height 34
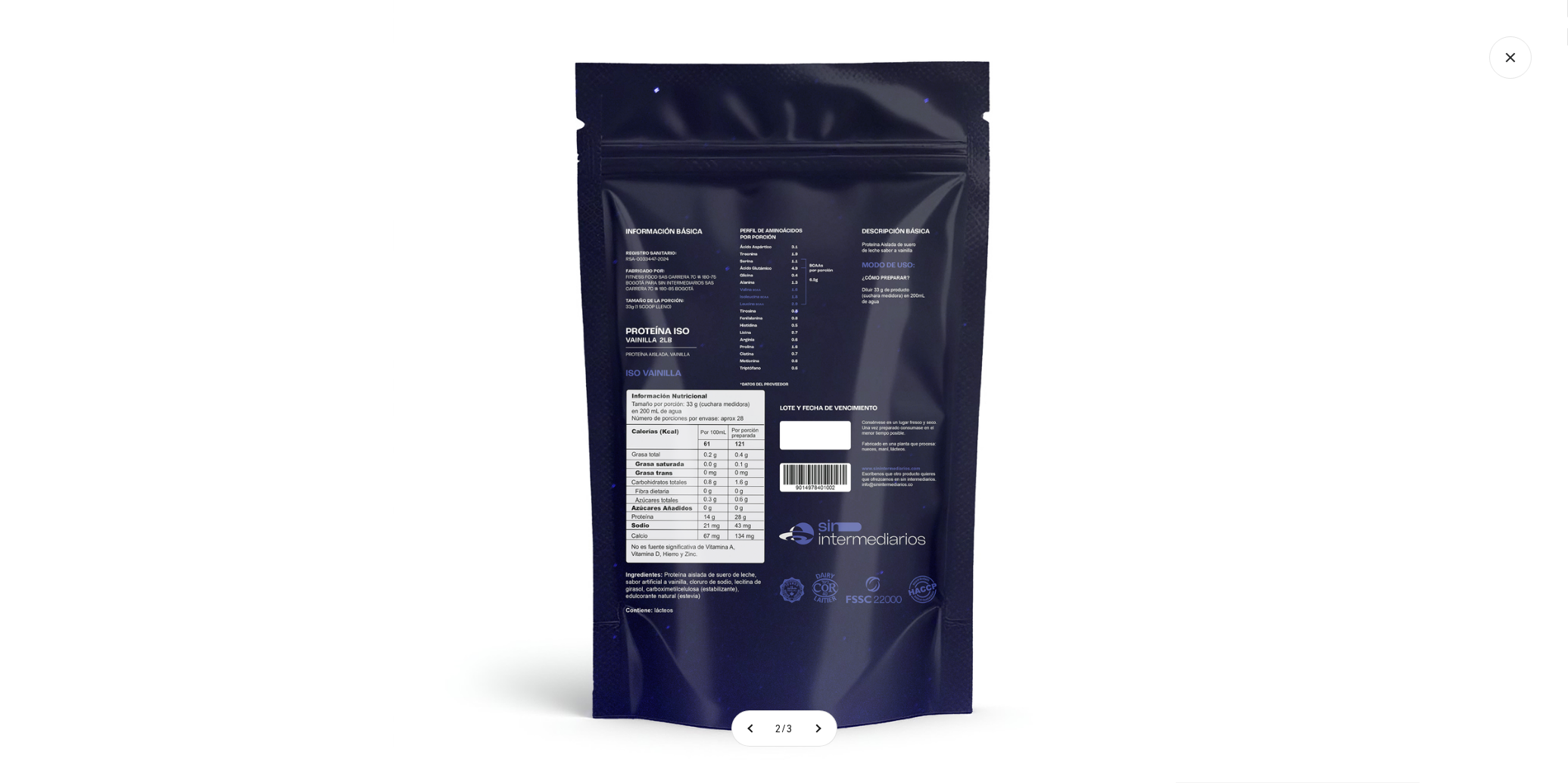
click at [684, 501] on img at bounding box center [784, 391] width 783 height 783
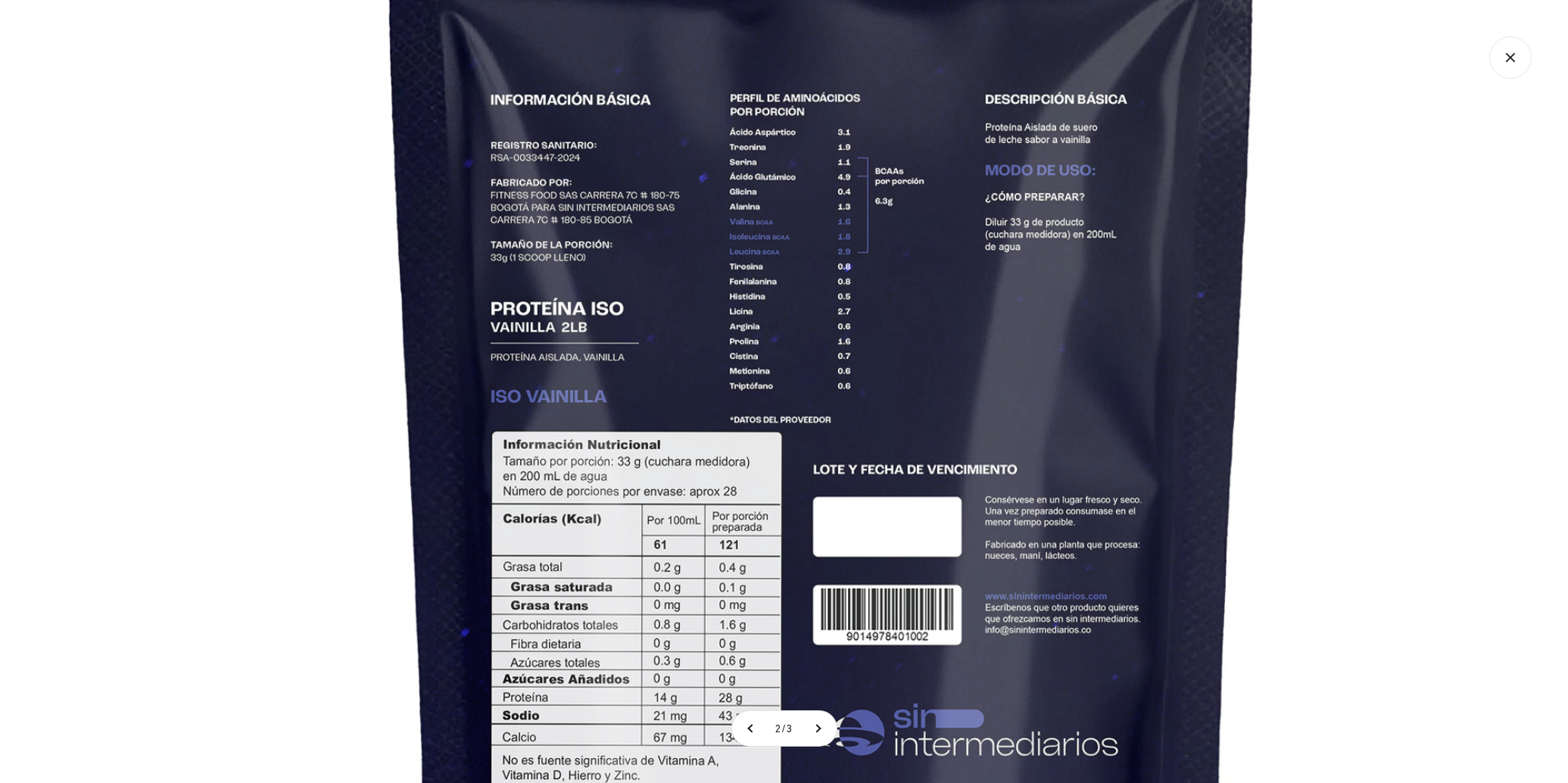
click at [836, 295] on img at bounding box center [822, 435] width 1640 height 1640
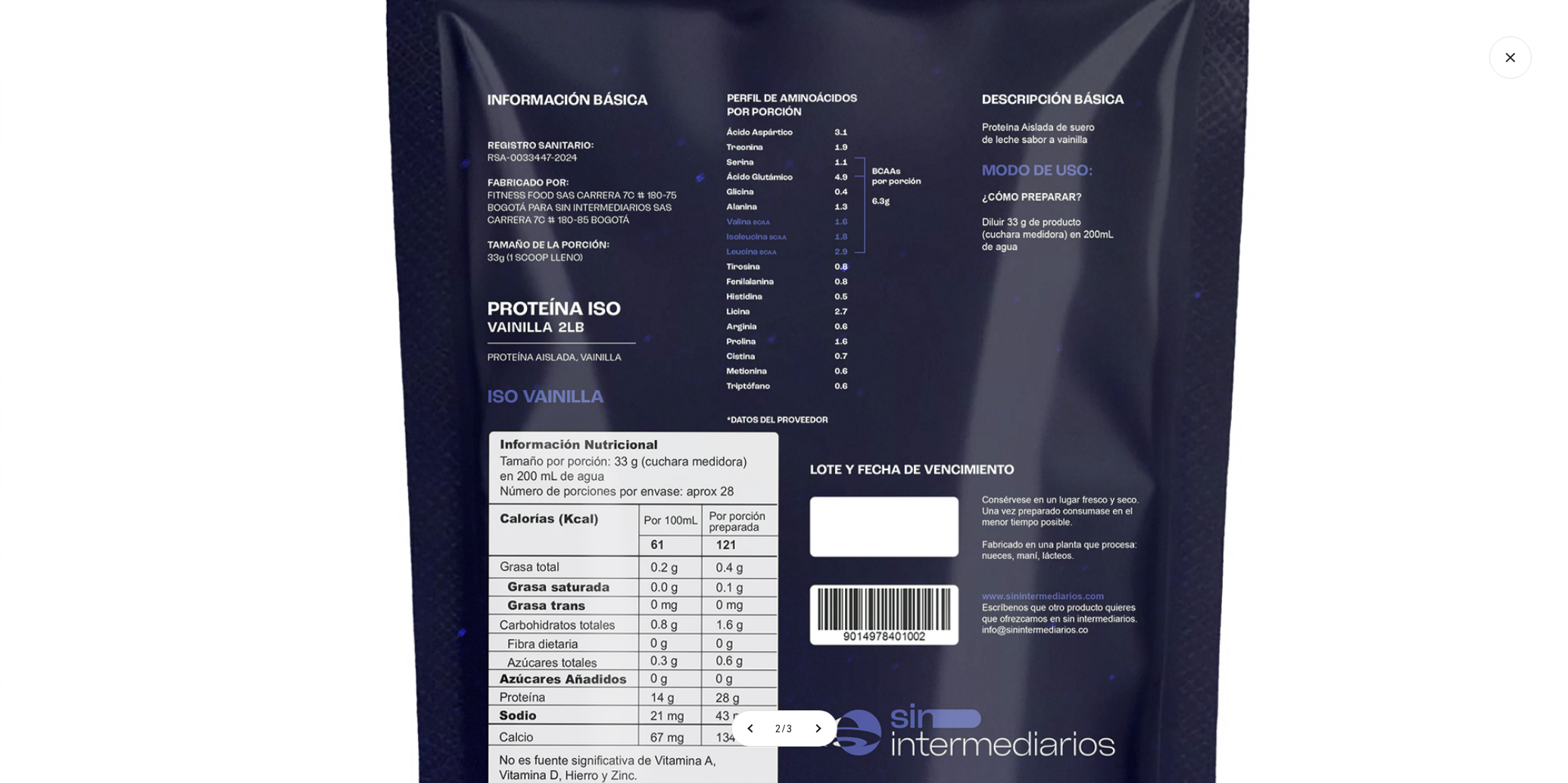
click at [1359, 160] on img at bounding box center [819, 435] width 1640 height 1640
click at [1530, 55] on section "2 / 3" at bounding box center [784, 391] width 1568 height 783
click at [1517, 63] on icon "Cerrar galería" at bounding box center [1510, 57] width 42 height 42
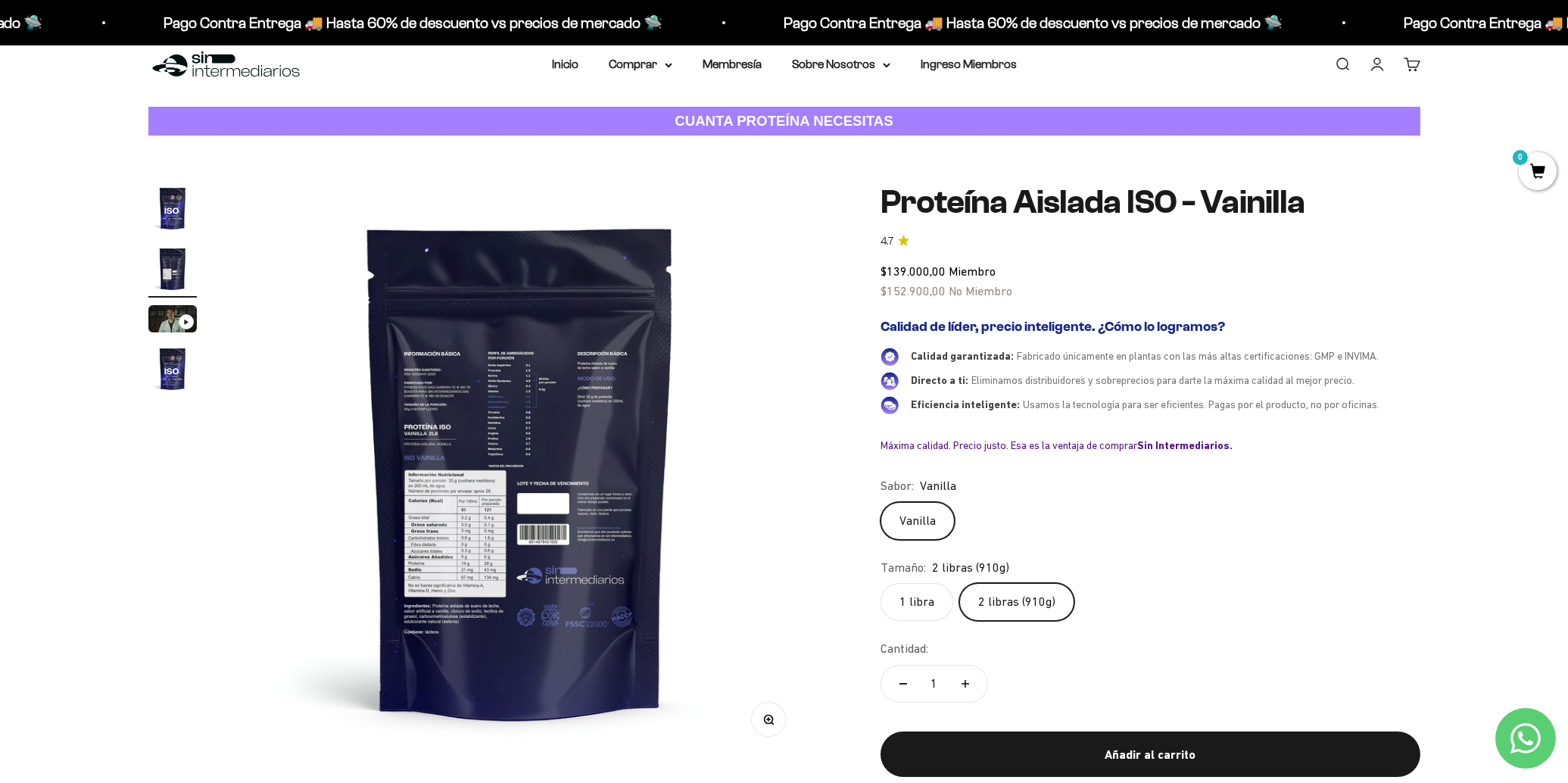
click at [174, 217] on img "Ir al artículo 1" at bounding box center [173, 209] width 48 height 48
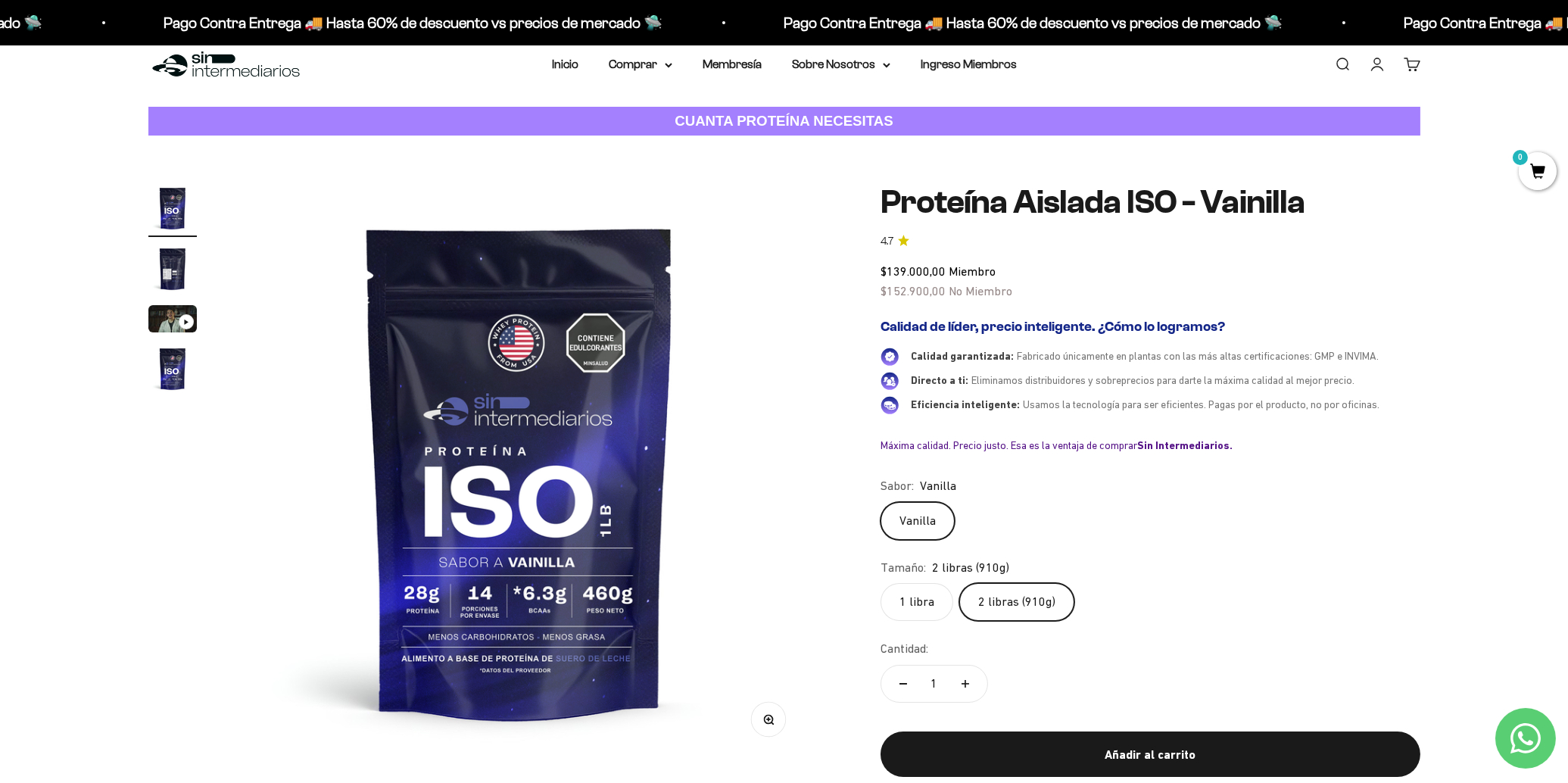
scroll to position [0, 0]
click at [937, 602] on label "1 libra" at bounding box center [917, 602] width 72 height 38
click at [881, 583] on input "1 libra" at bounding box center [880, 583] width 1 height 1
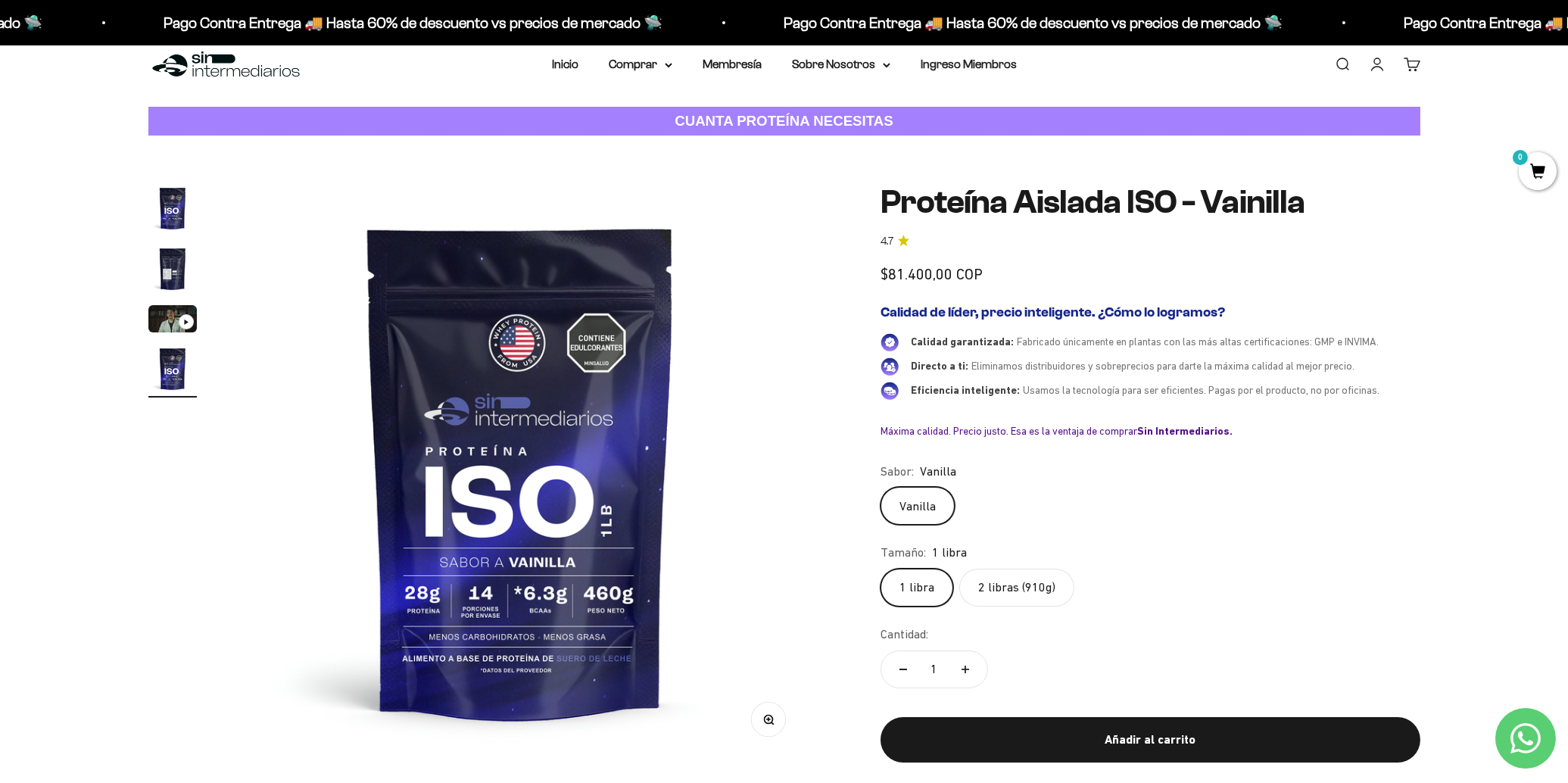
scroll to position [0, 1779]
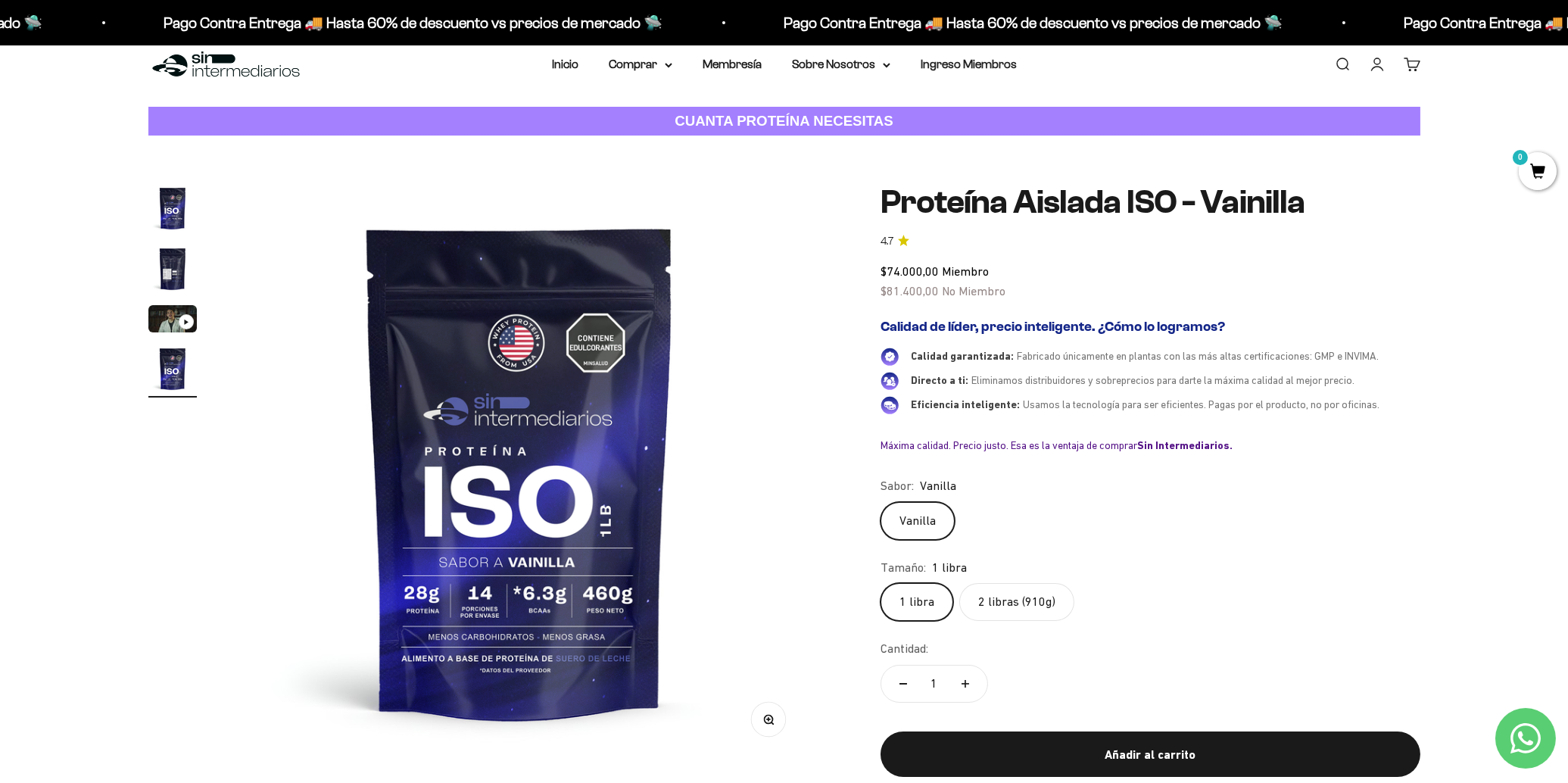
click at [1015, 593] on label "2 libras (910g)" at bounding box center [1017, 602] width 115 height 38
click at [881, 583] on input "2 libras (910g)" at bounding box center [880, 583] width 1 height 1
click at [919, 574] on legend "Tamaño:" at bounding box center [903, 568] width 46 height 20
click at [918, 585] on label "1 libra" at bounding box center [917, 602] width 72 height 38
click at [881, 583] on input "1 libra" at bounding box center [880, 583] width 1 height 1
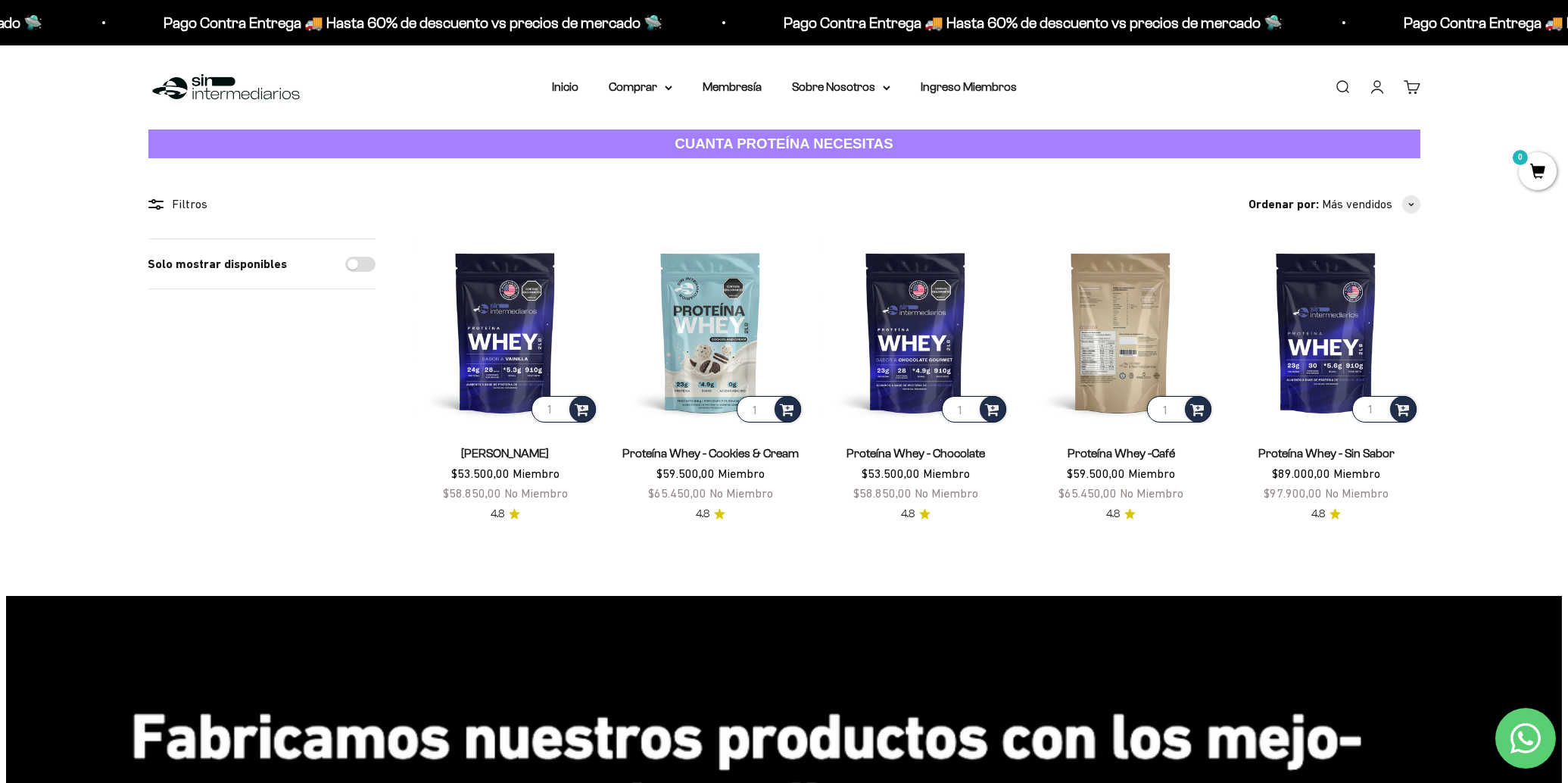
click at [1123, 323] on img at bounding box center [1121, 332] width 187 height 187
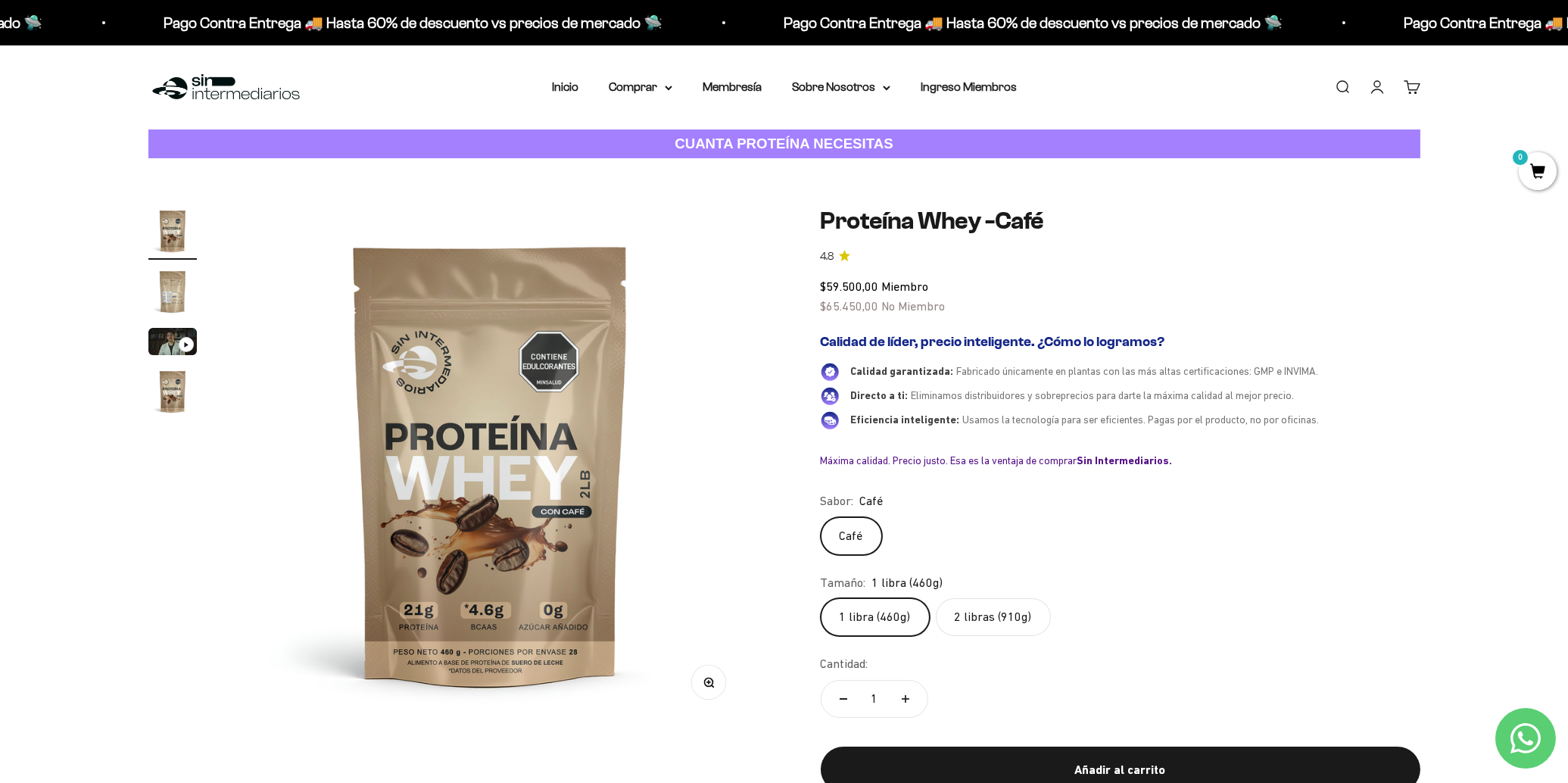
click at [990, 617] on label "2 libras (910g)" at bounding box center [993, 617] width 115 height 38
click at [821, 599] on input "2 libras (910g)" at bounding box center [820, 598] width 1 height 1
click at [166, 286] on img "Ir al artículo 2" at bounding box center [173, 292] width 48 height 48
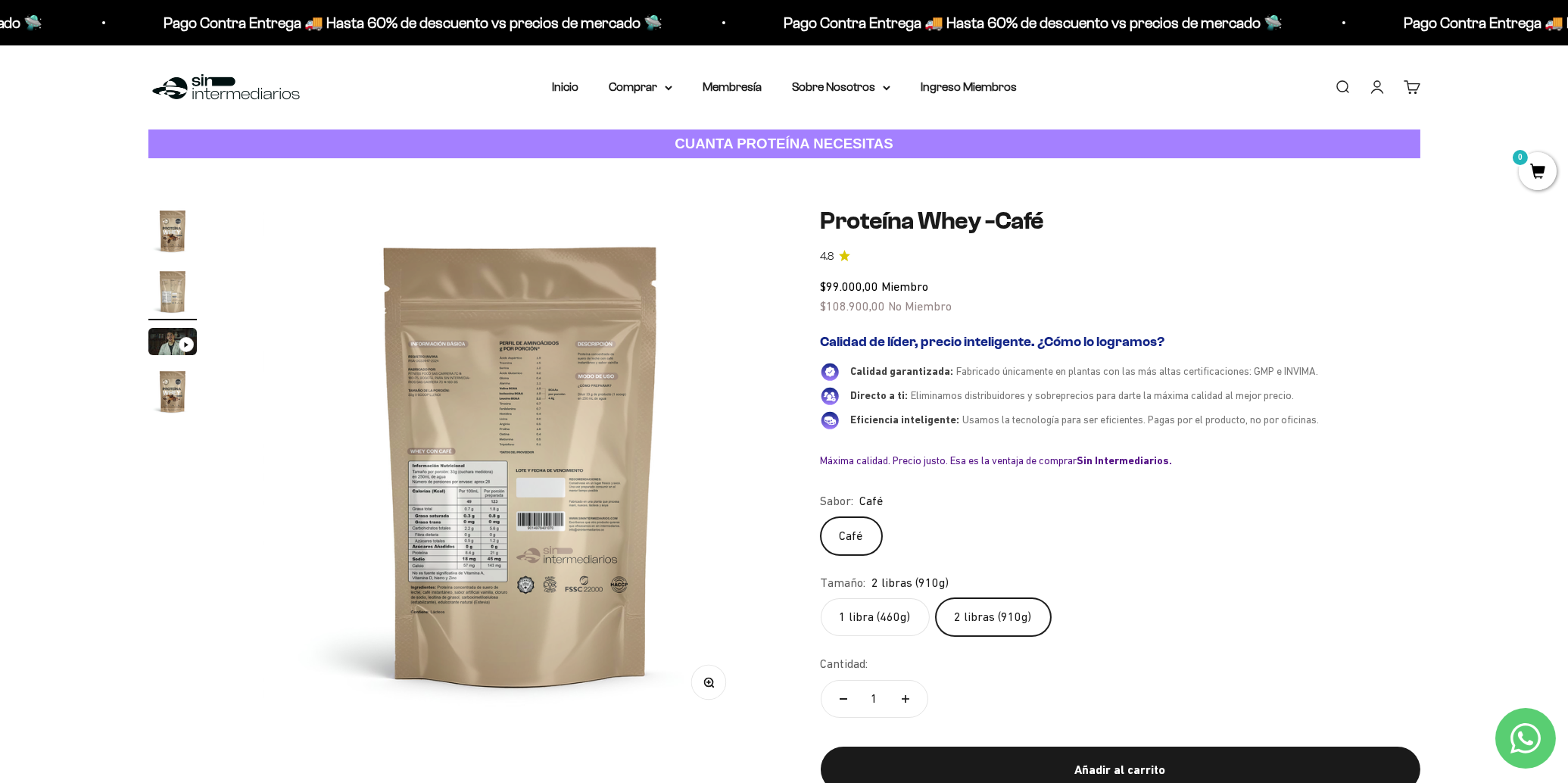
scroll to position [0, 533]
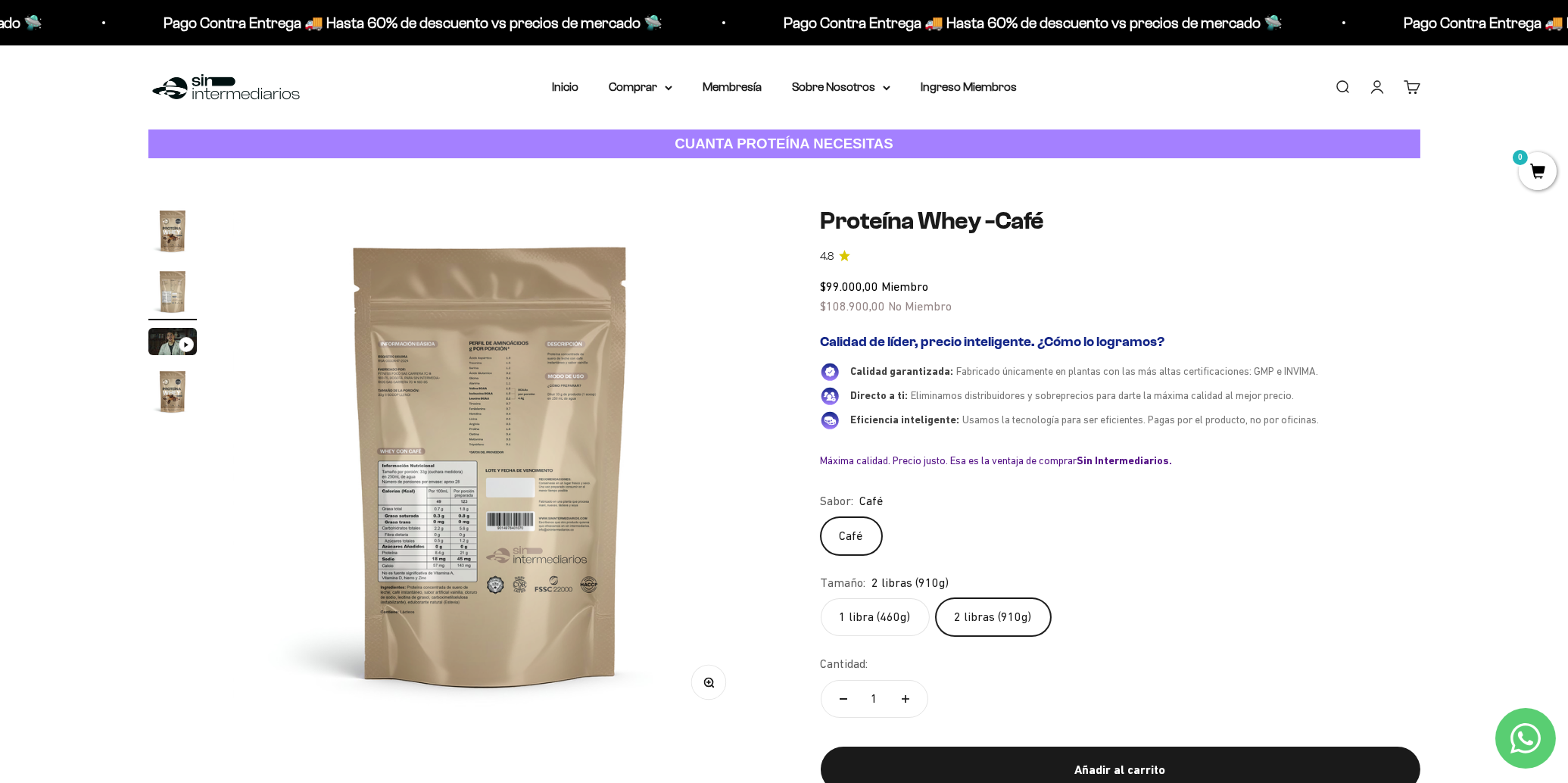
click at [713, 678] on icon "button" at bounding box center [708, 683] width 11 height 11
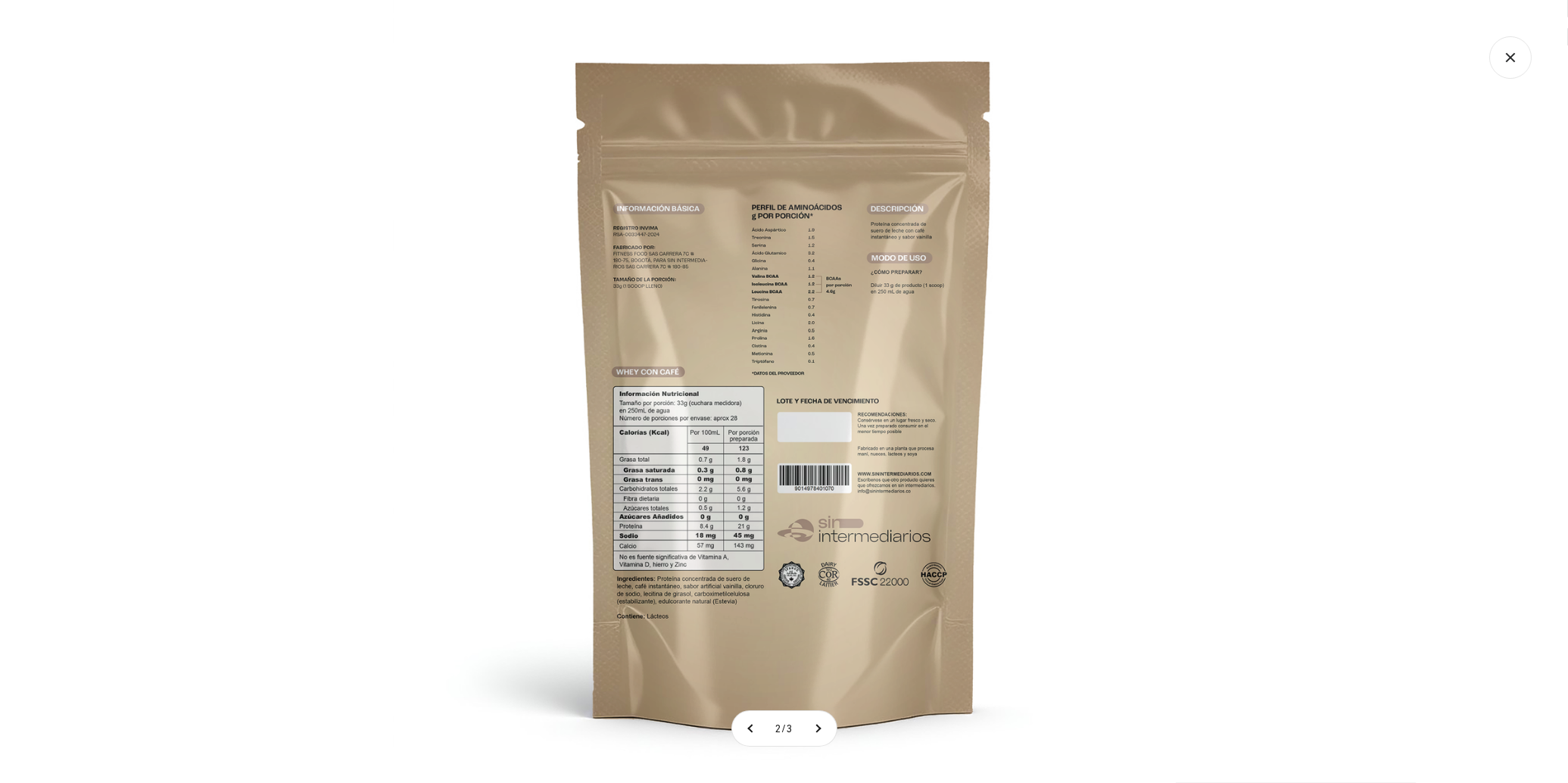
click at [731, 387] on img at bounding box center [784, 391] width 783 height 783
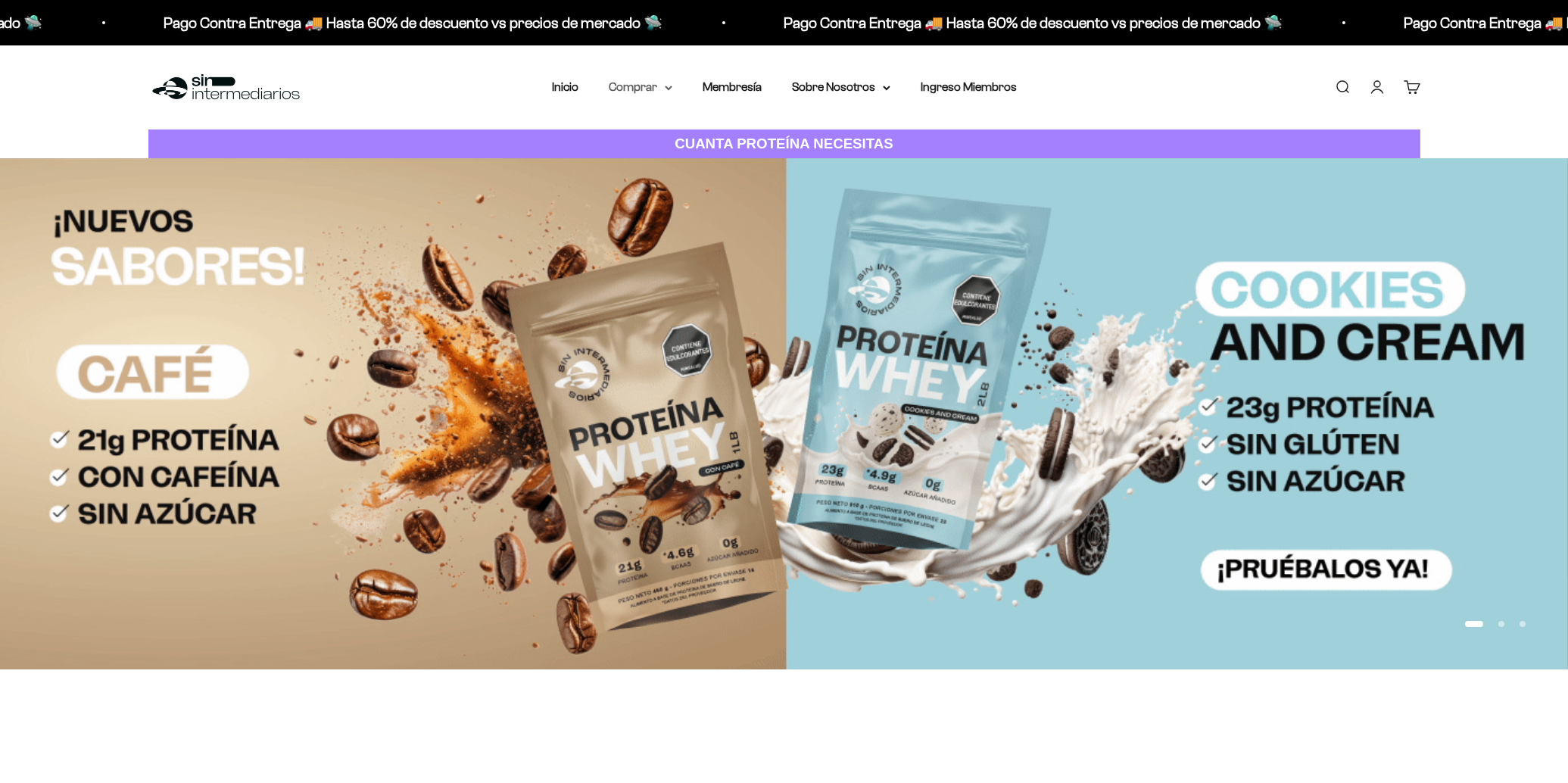
click at [659, 86] on summary "Comprar" at bounding box center [640, 87] width 64 height 20
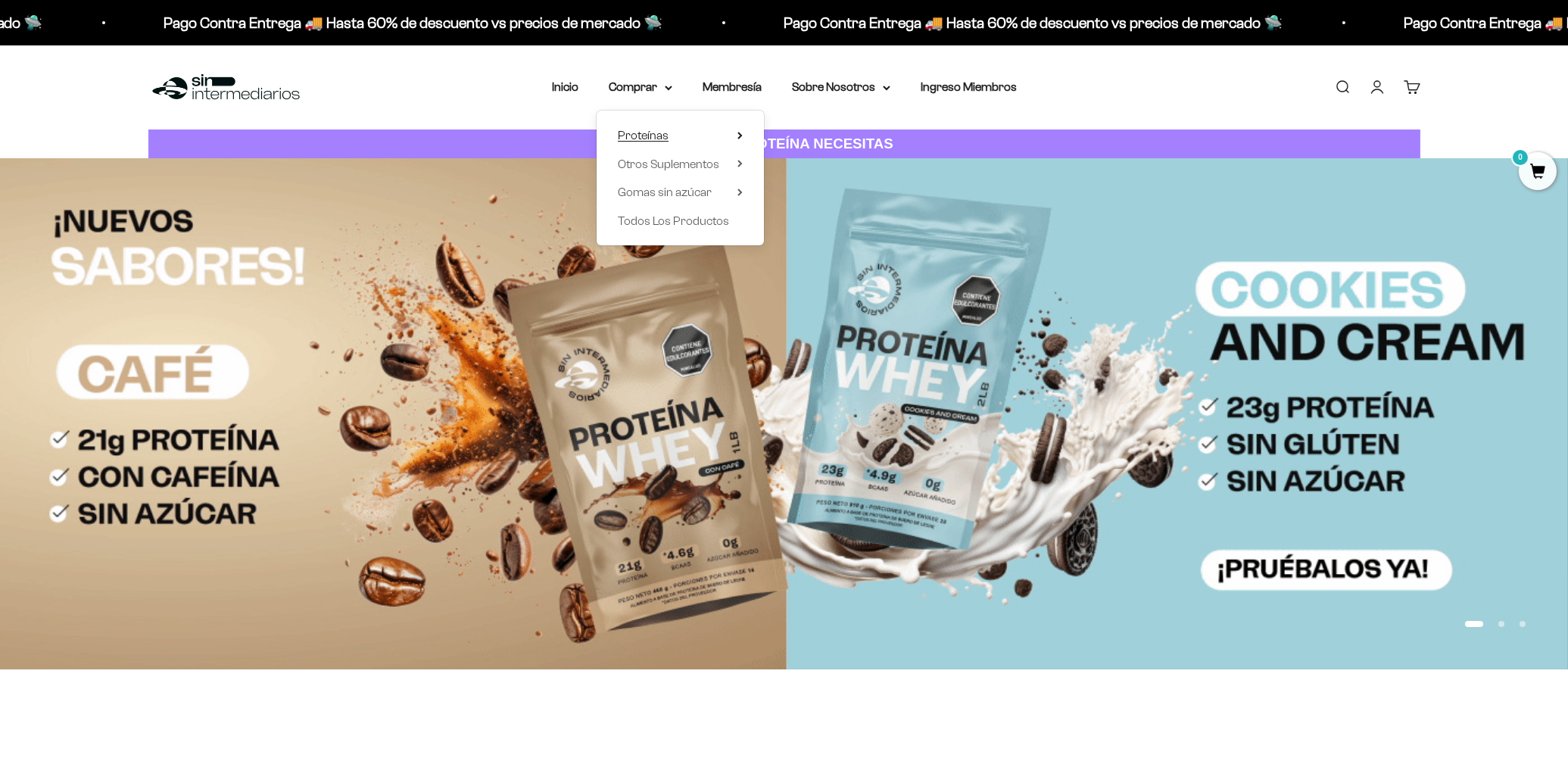
click at [693, 135] on summary "Proteínas" at bounding box center [681, 136] width 125 height 20
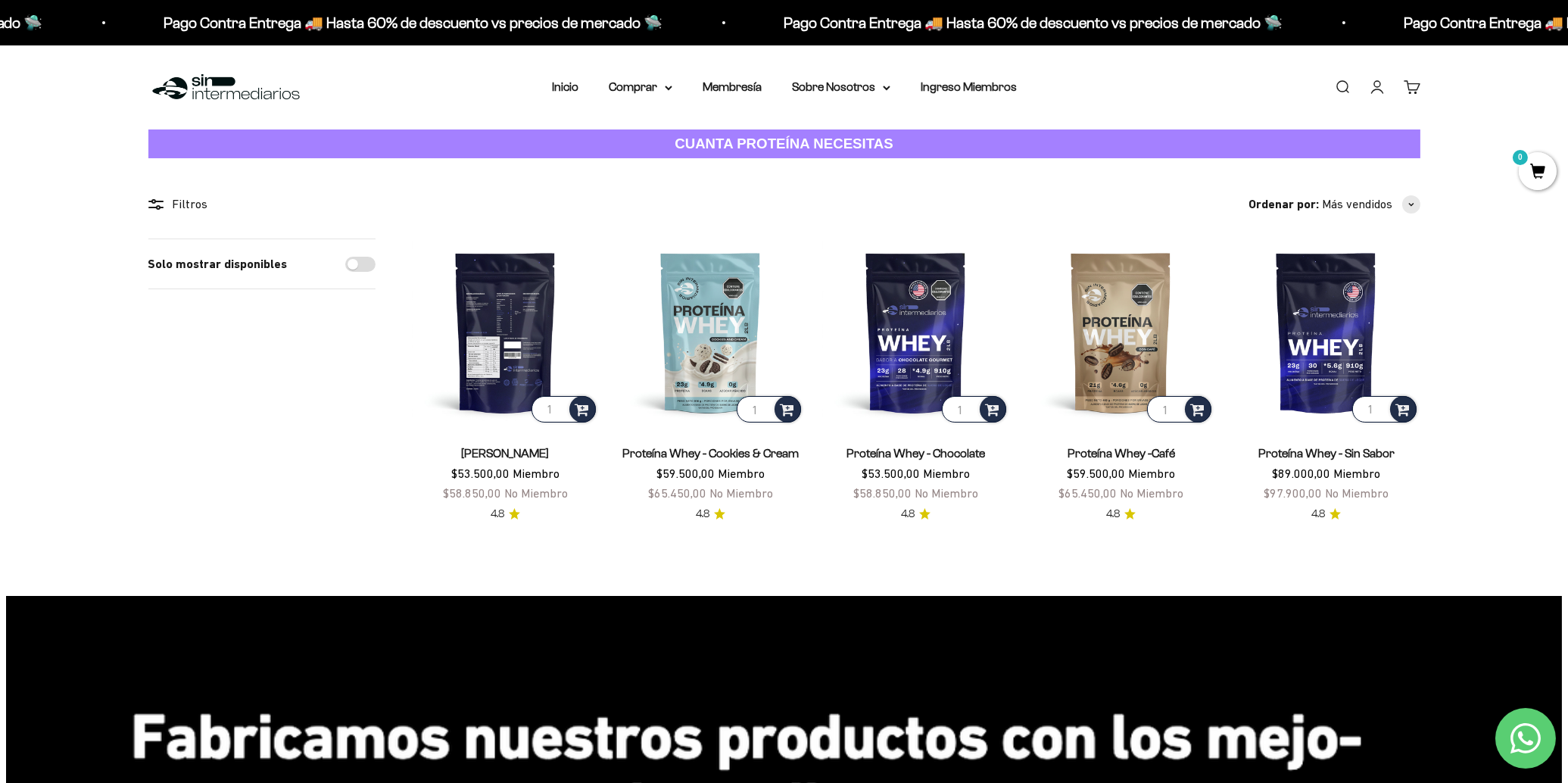
click at [481, 334] on img at bounding box center [505, 332] width 187 height 187
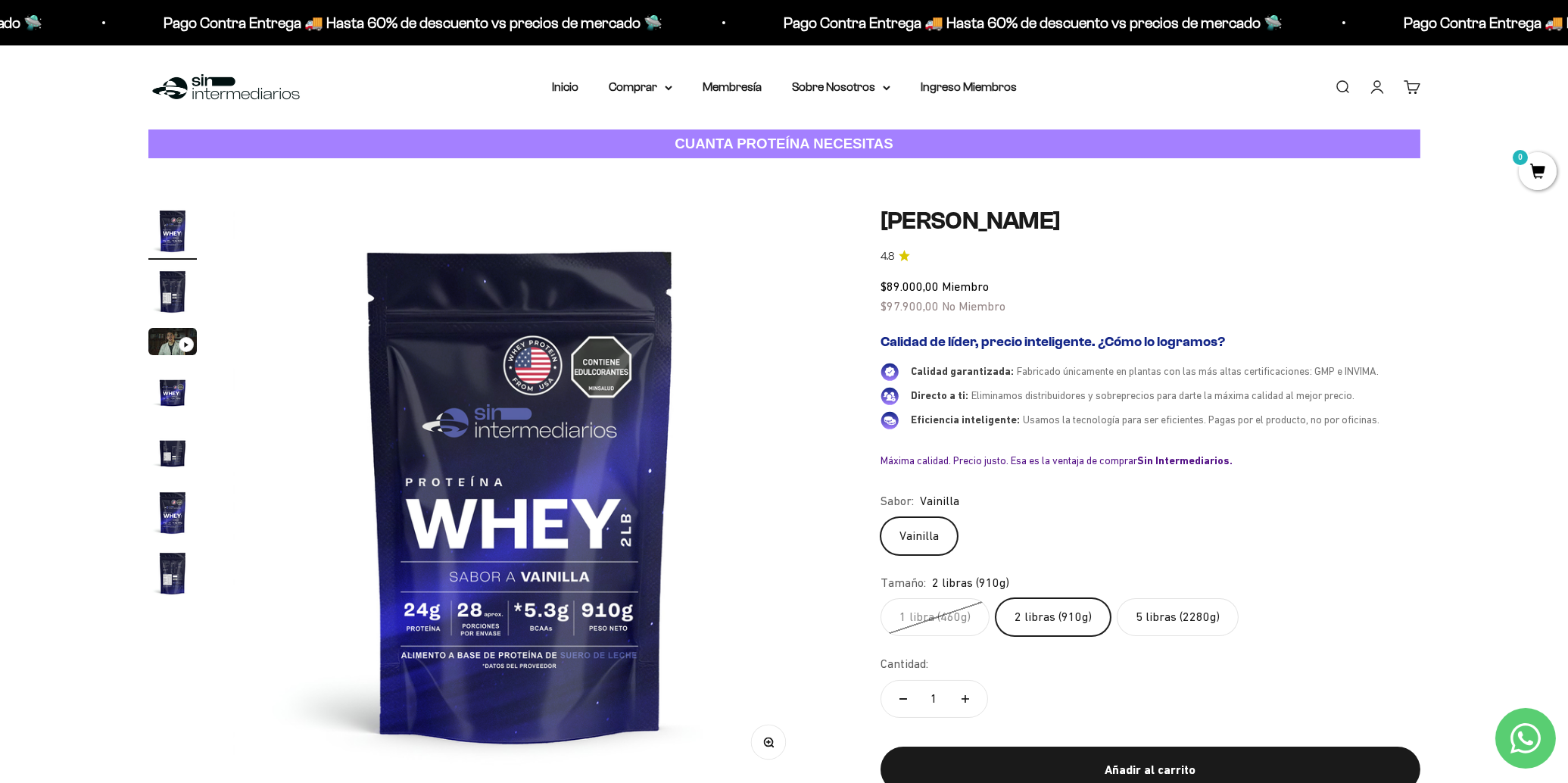
click at [171, 574] on img "Ir al artículo 7" at bounding box center [173, 574] width 48 height 48
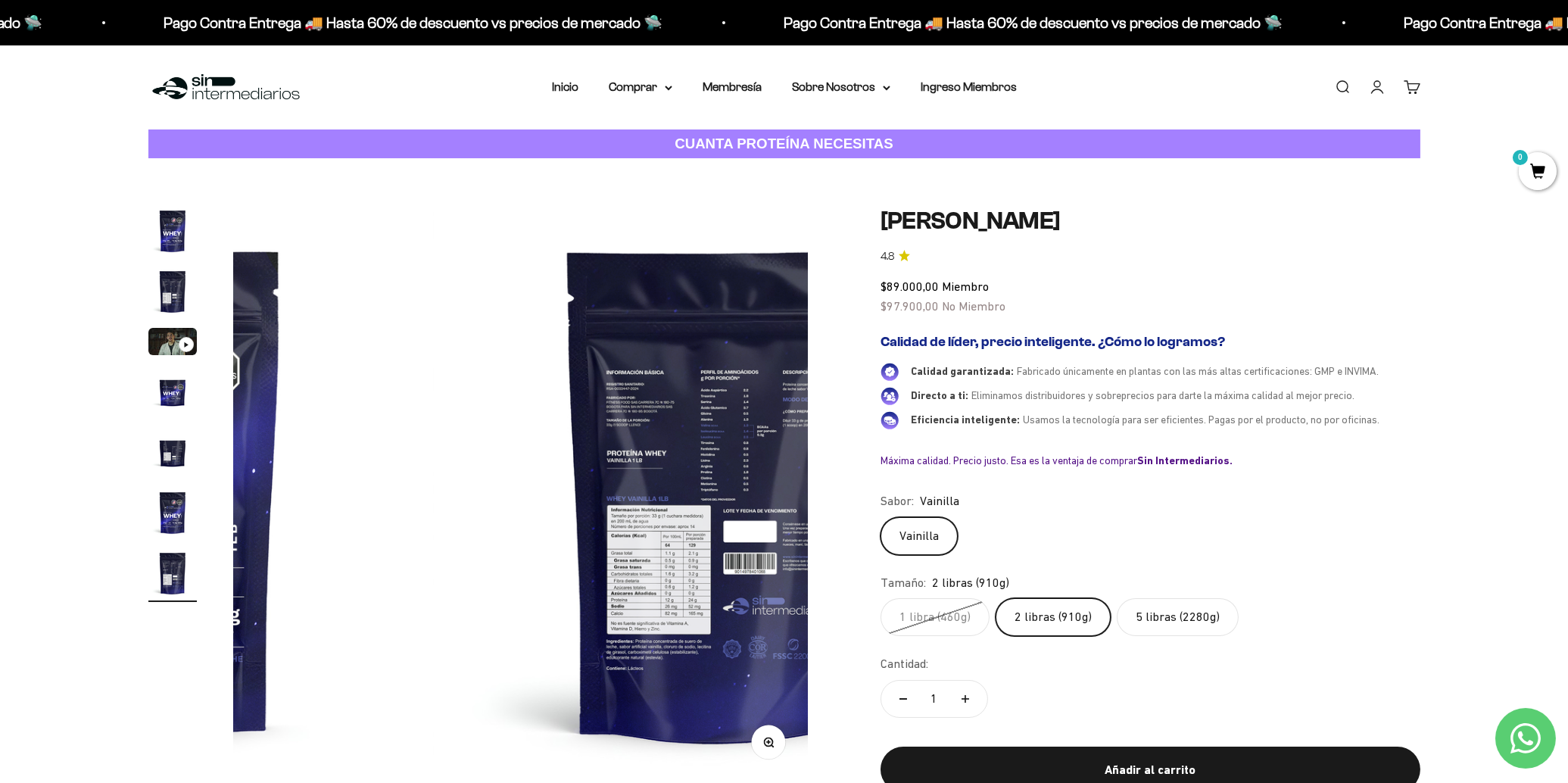
scroll to position [0, 3557]
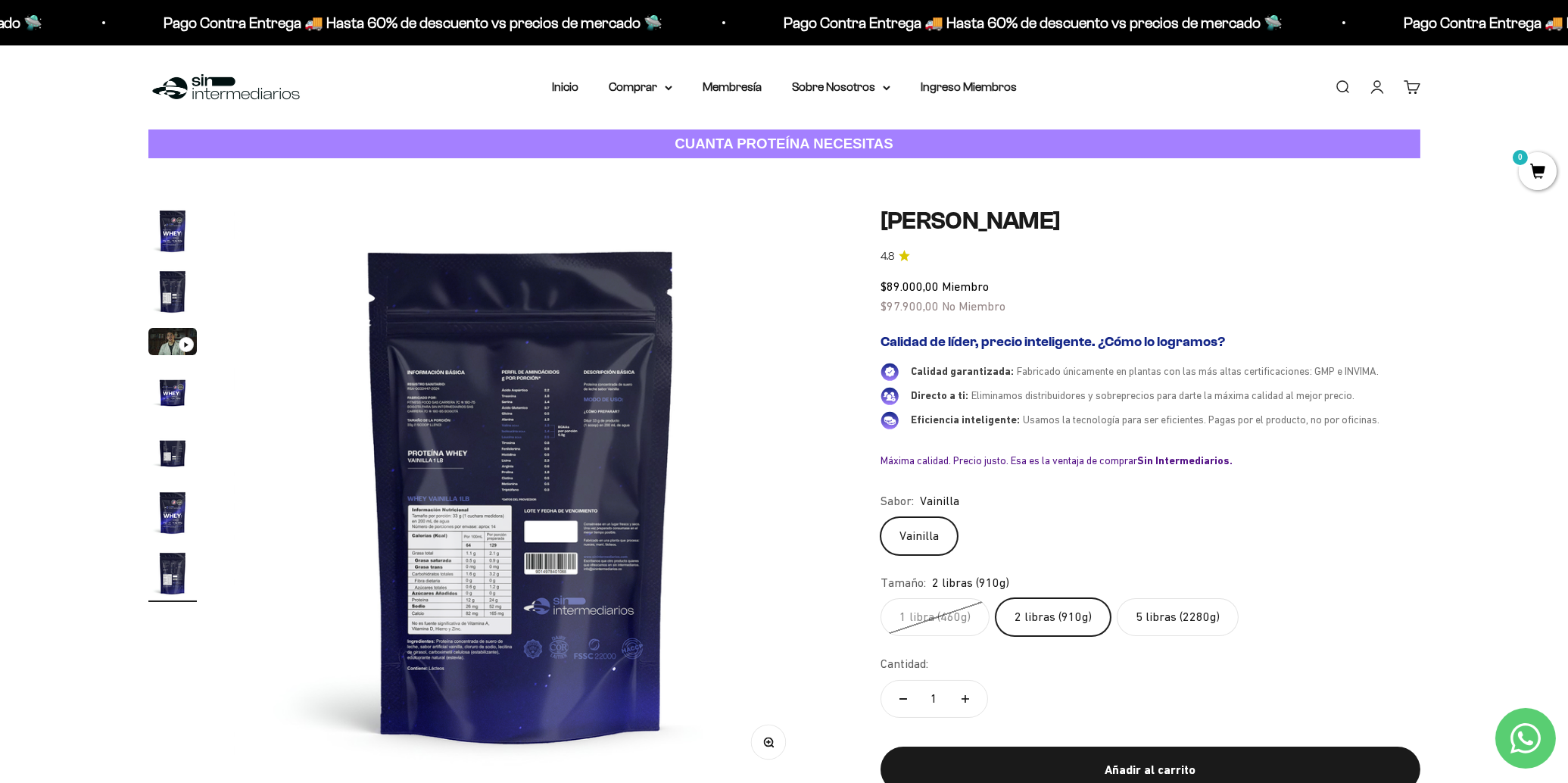
click at [776, 758] on div "Zoom" at bounding box center [768, 743] width 34 height 34
click at [773, 748] on button "Zoom" at bounding box center [768, 743] width 34 height 34
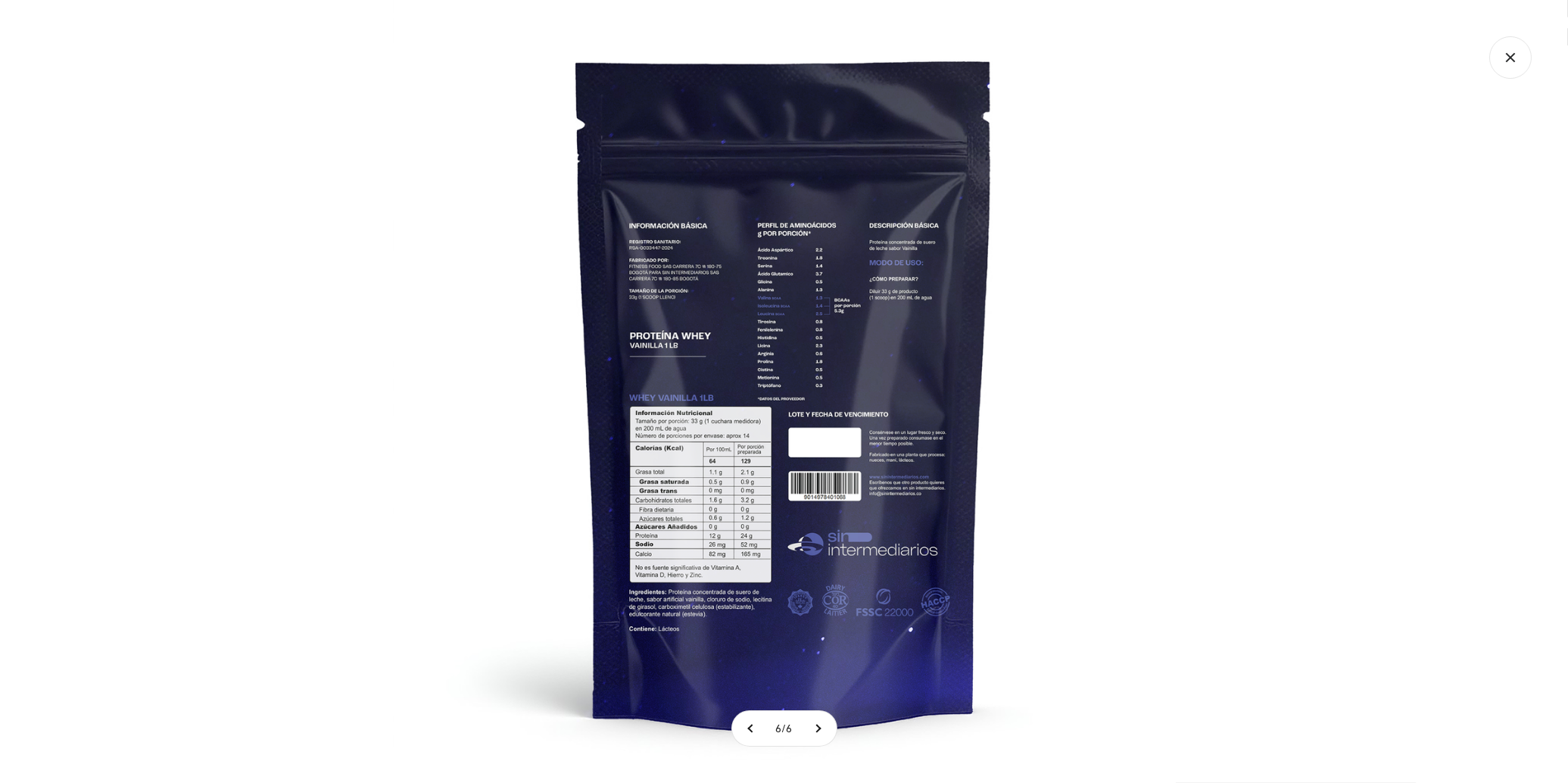
click at [814, 336] on img at bounding box center [784, 391] width 783 height 783
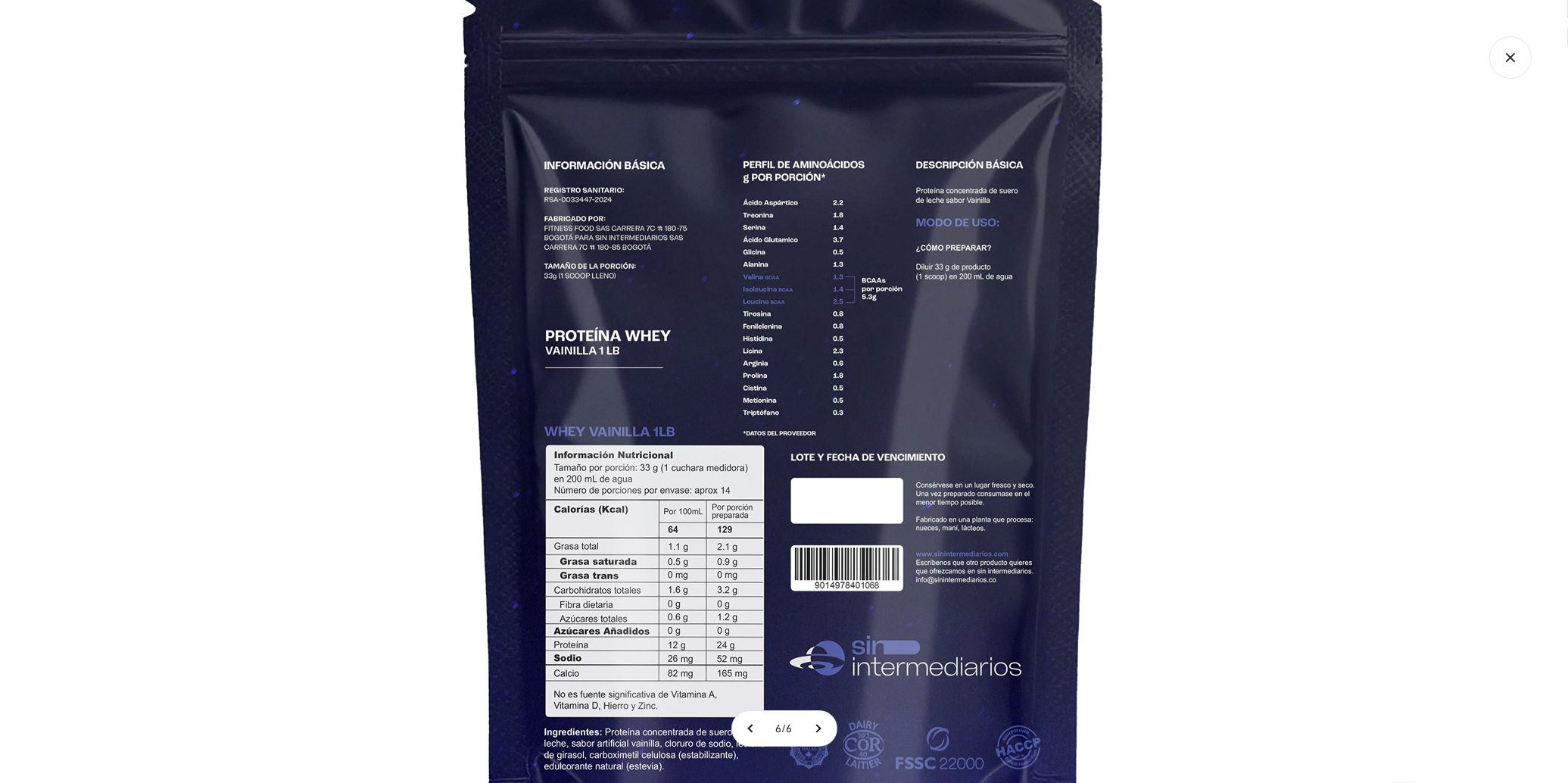
click at [1497, 56] on icon "Cerrar galería" at bounding box center [1510, 57] width 42 height 42
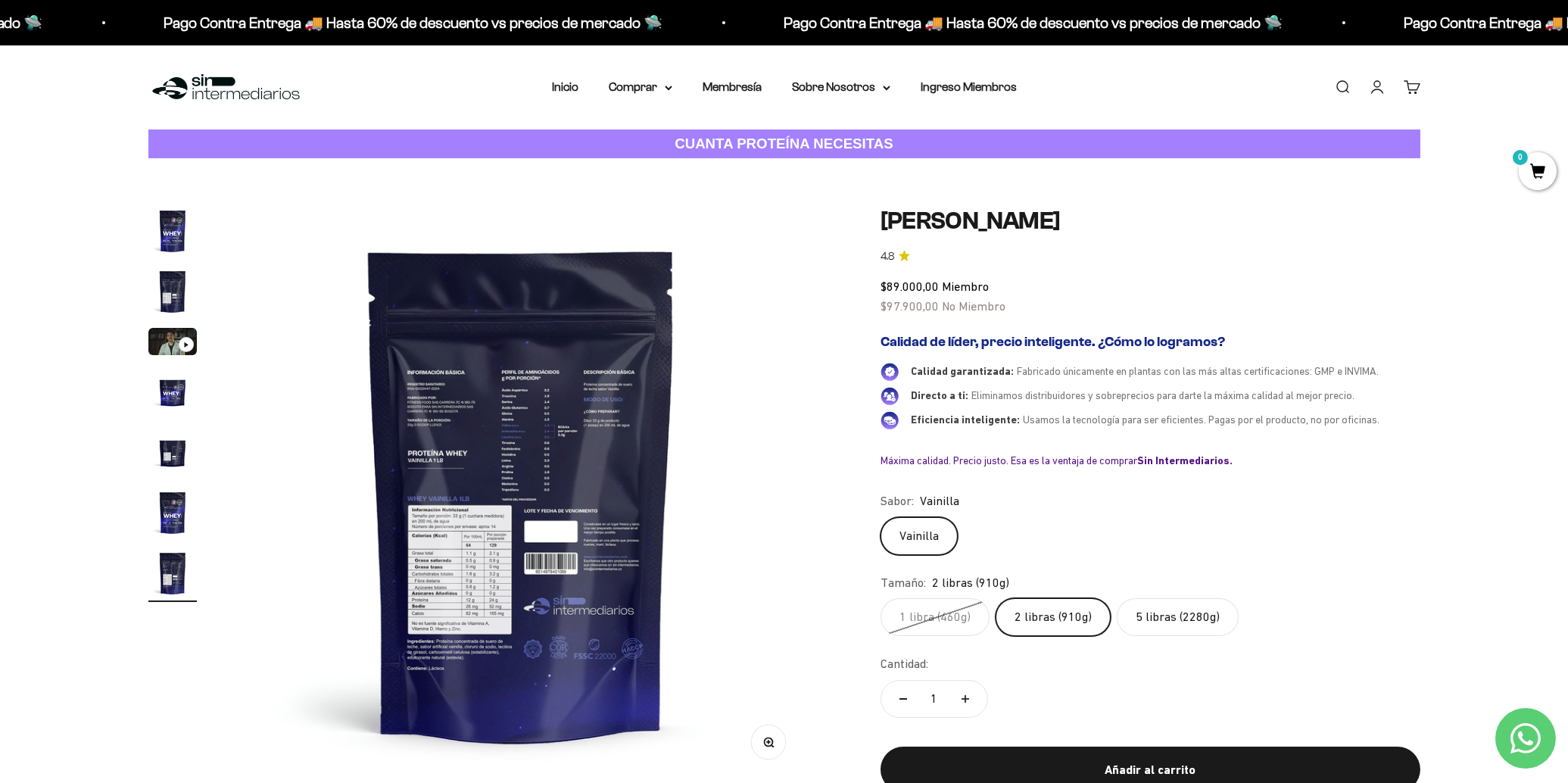
click at [1190, 625] on label "5 libras (2280g)" at bounding box center [1178, 617] width 122 height 38
click at [881, 599] on input "5 libras (2280g)" at bounding box center [880, 598] width 1 height 1
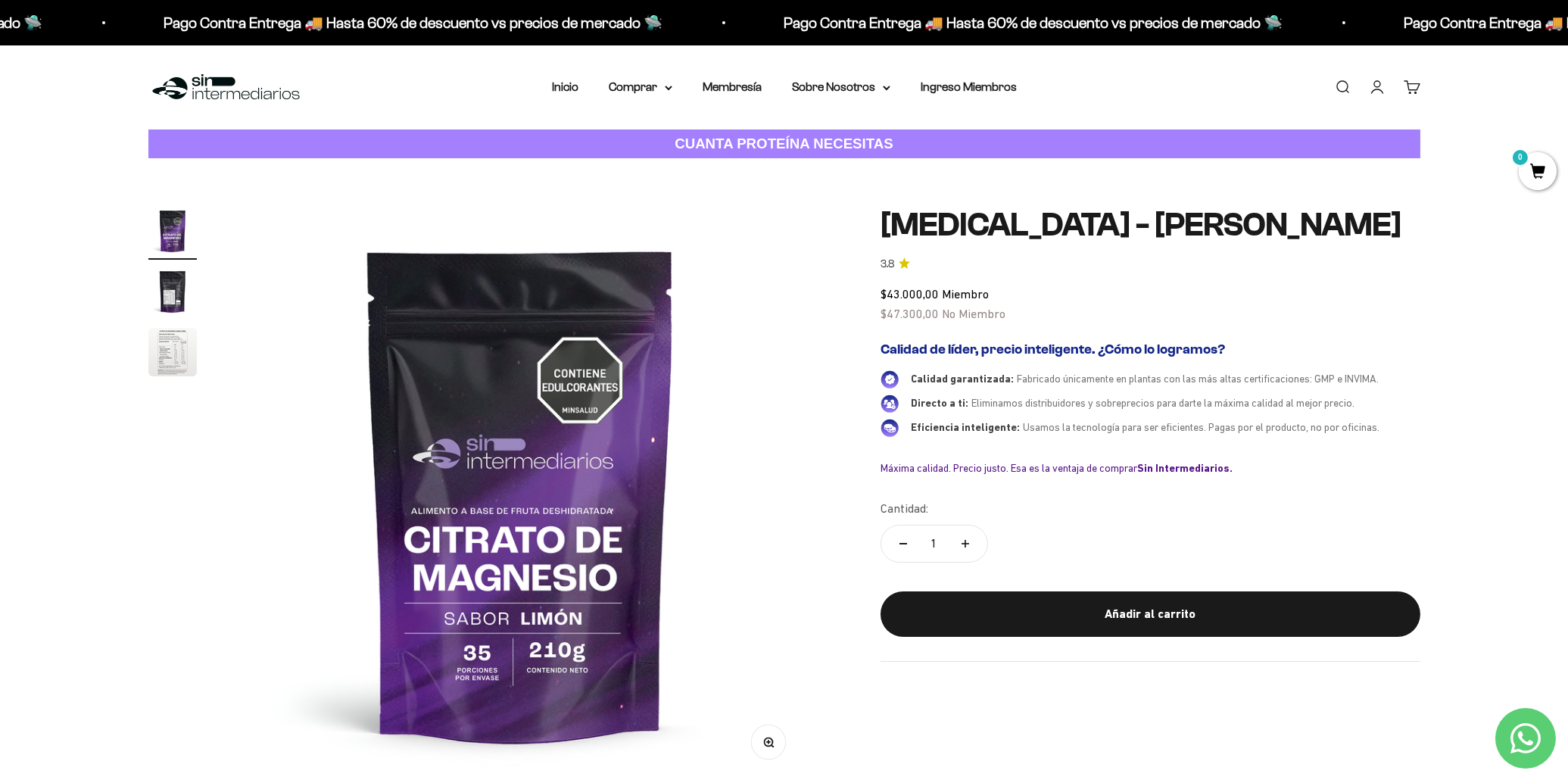
click at [148, 314] on button "Ir al artículo 2" at bounding box center [173, 294] width 48 height 53
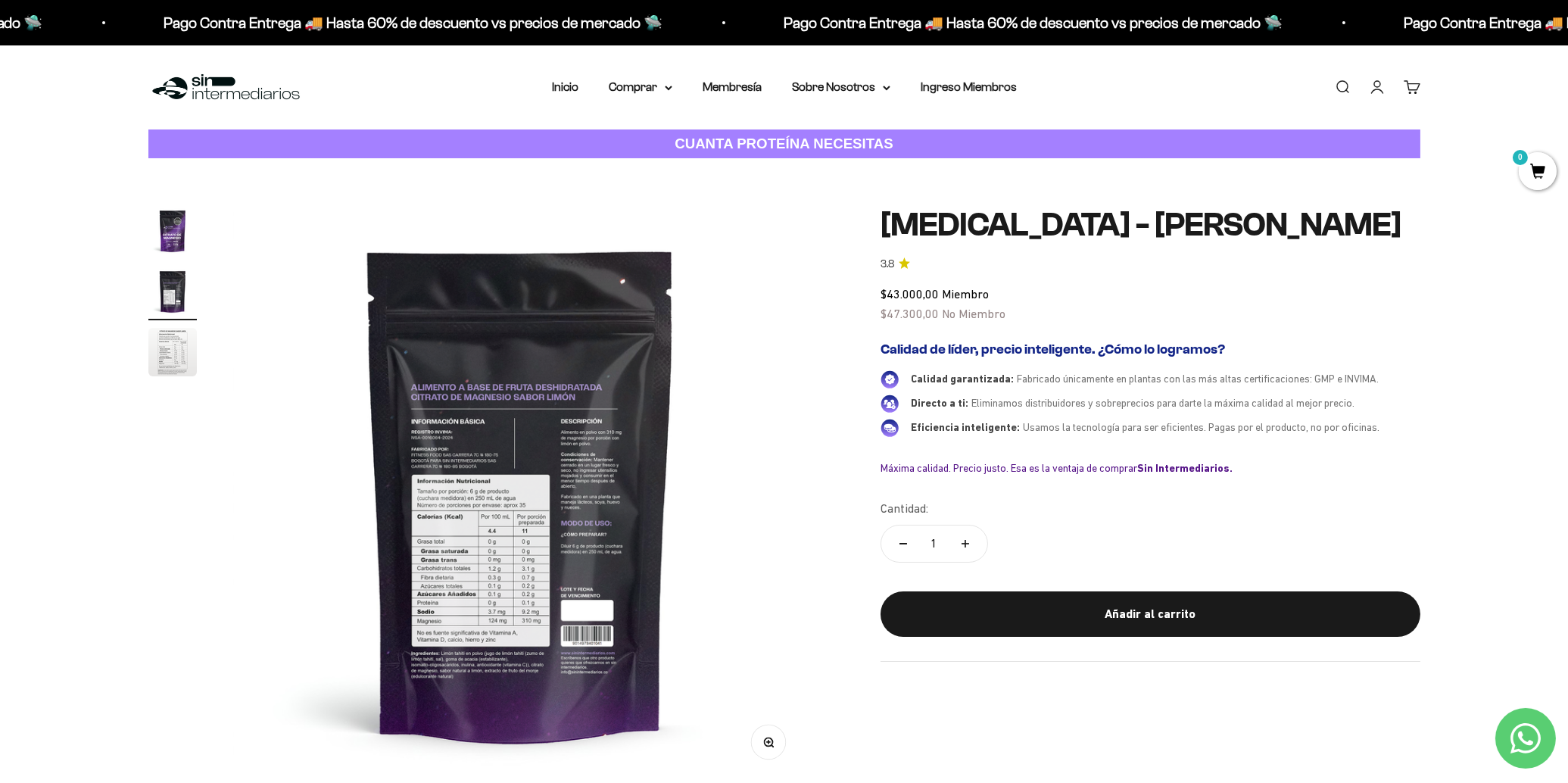
click at [151, 360] on img "Ir al artículo 3" at bounding box center [173, 353] width 48 height 48
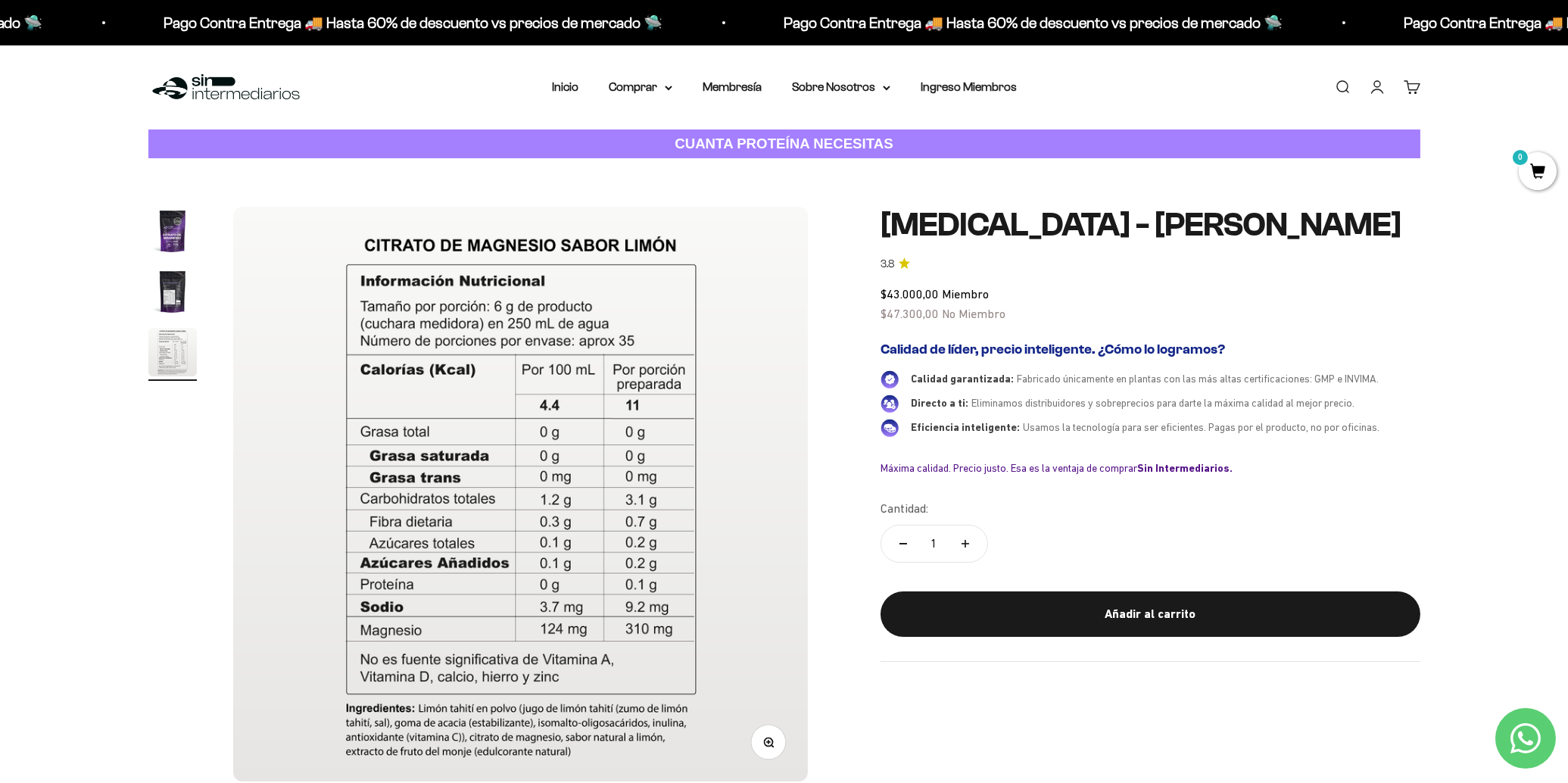
click at [178, 218] on img "Ir al artículo 1" at bounding box center [173, 231] width 48 height 48
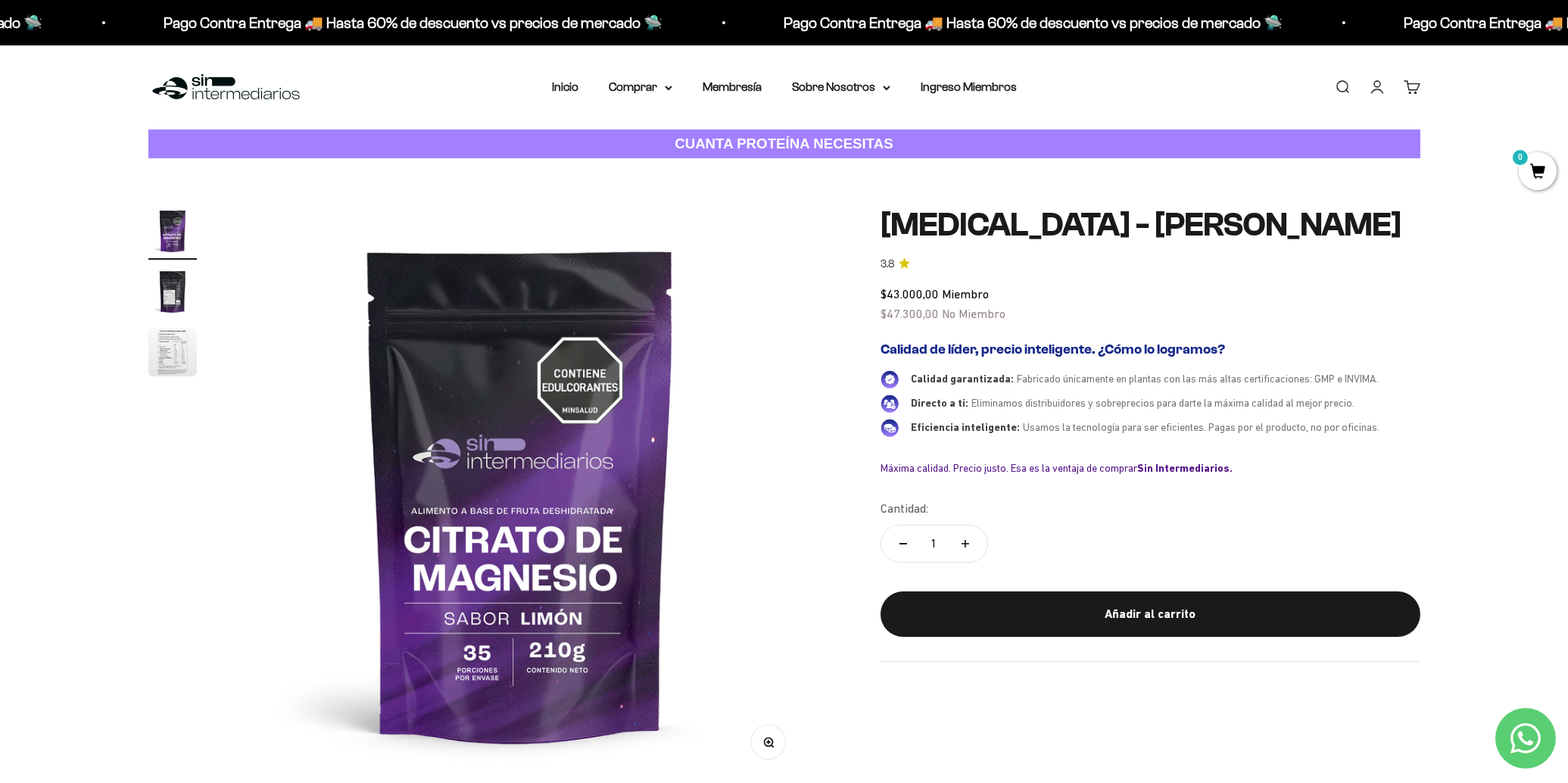
scroll to position [448, 0]
